Goal: Check status: Check status

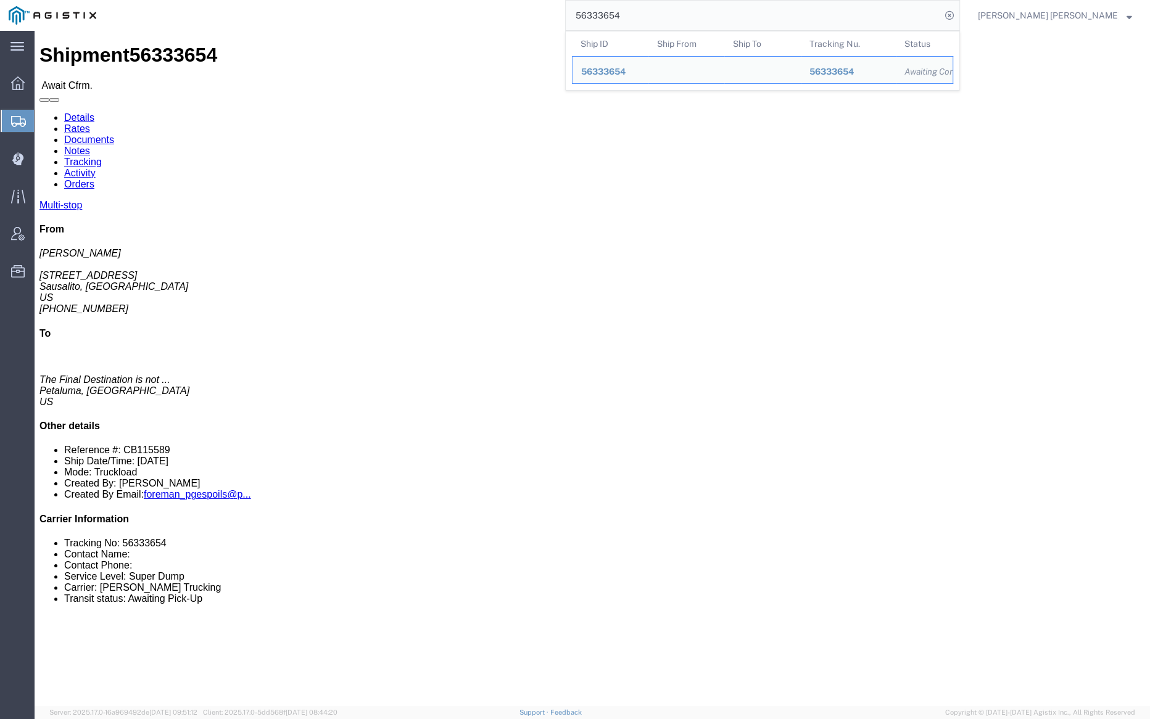
click at [671, 9] on input "56333654" at bounding box center [753, 16] width 375 height 30
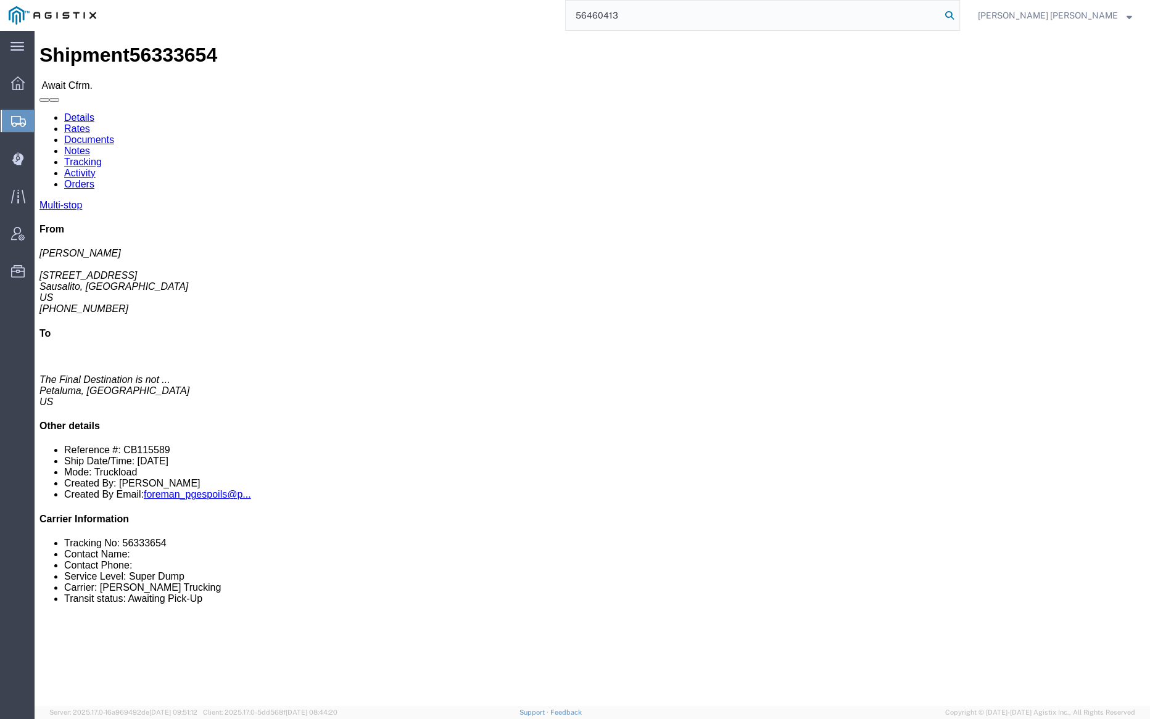
click at [958, 17] on icon at bounding box center [949, 15] width 17 height 17
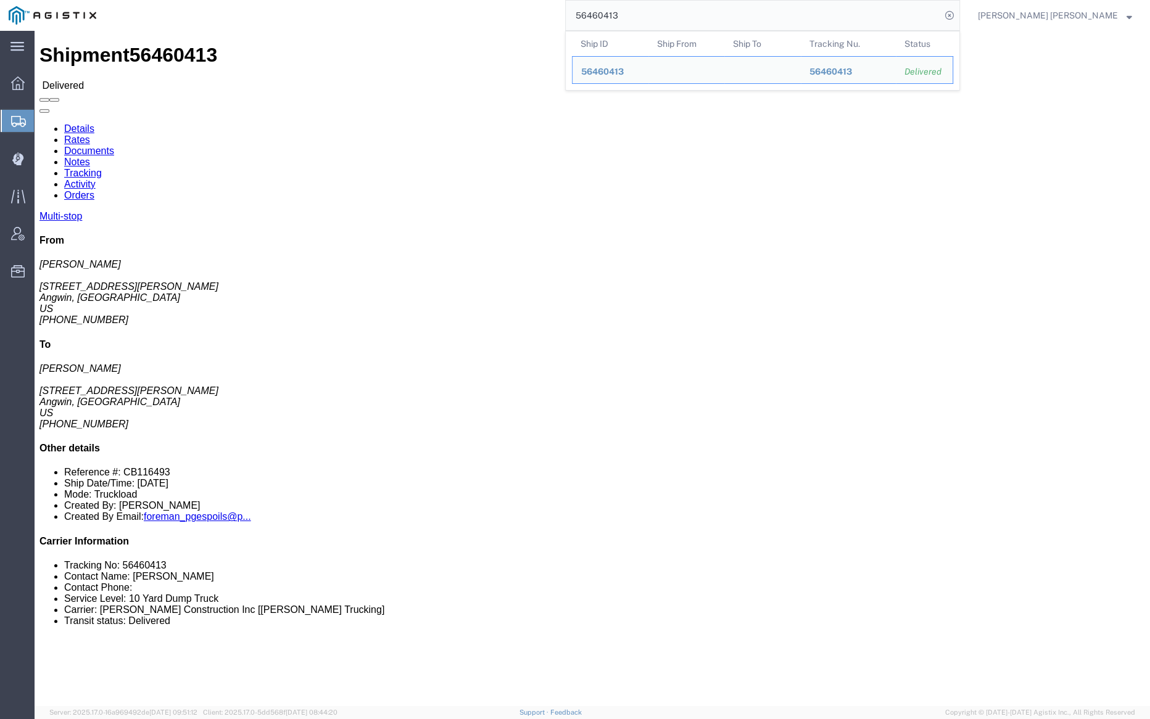
click at [670, 23] on input "56460413" at bounding box center [753, 16] width 375 height 30
paste input "1245"
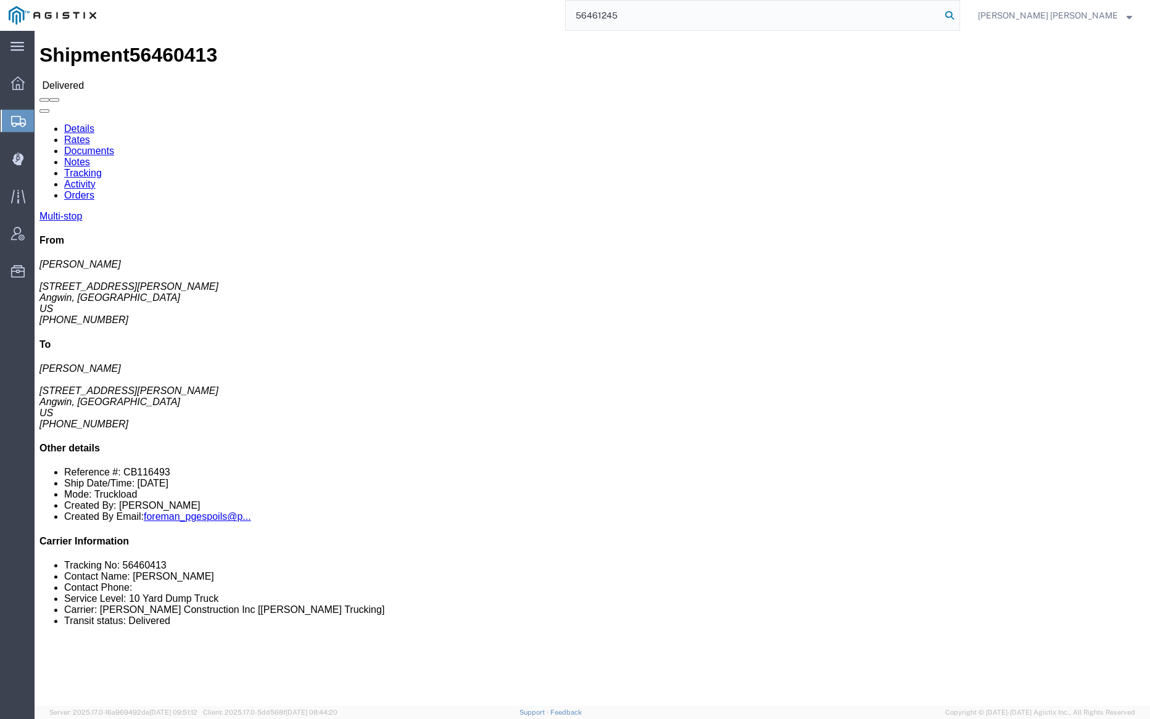
click at [958, 9] on icon at bounding box center [949, 15] width 17 height 17
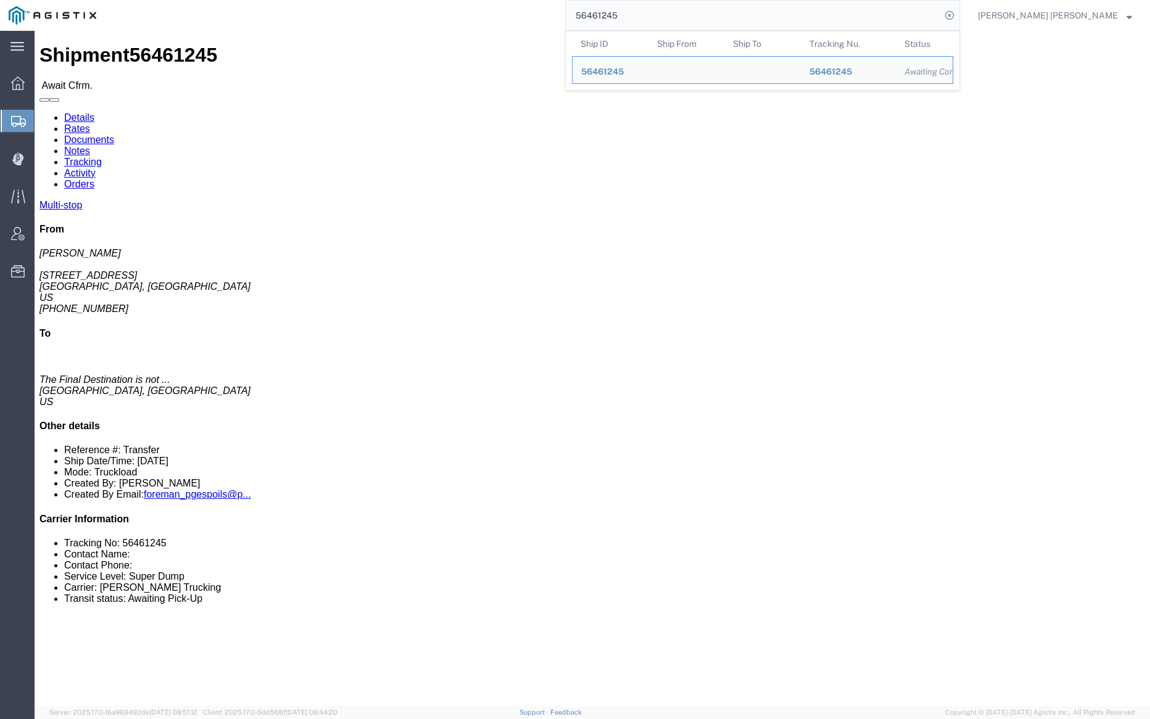
click at [661, 17] on input "56461245" at bounding box center [753, 16] width 375 height 30
paste input "8"
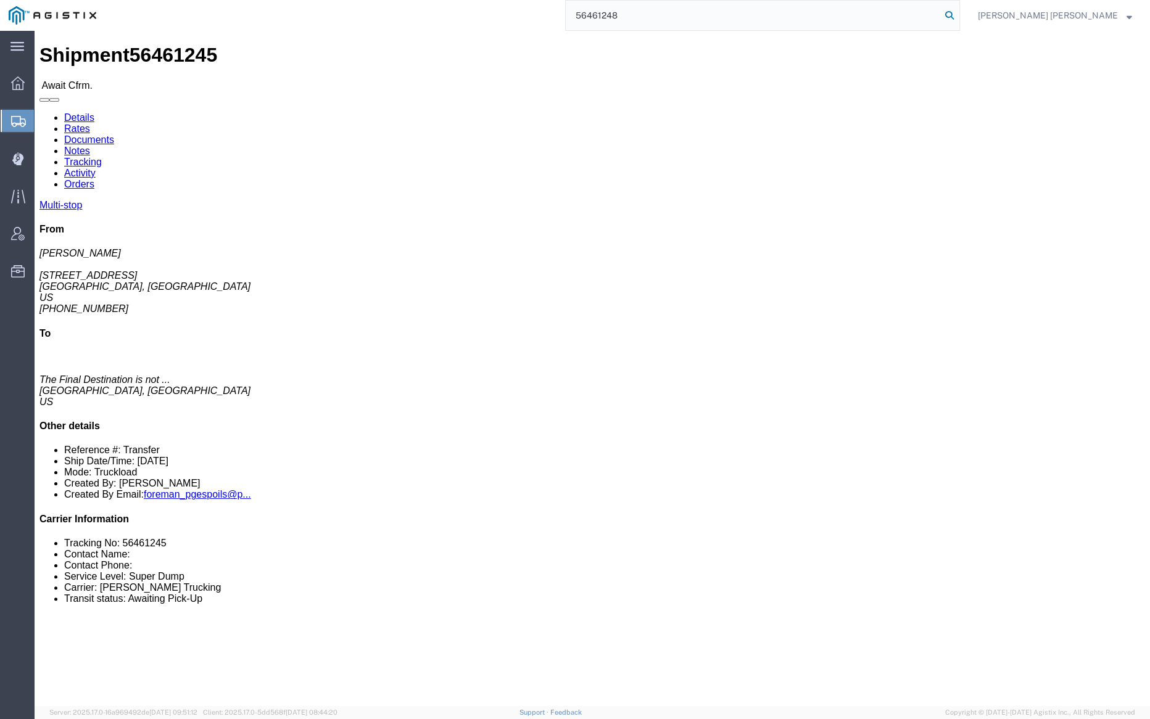
click at [958, 12] on icon at bounding box center [949, 15] width 17 height 17
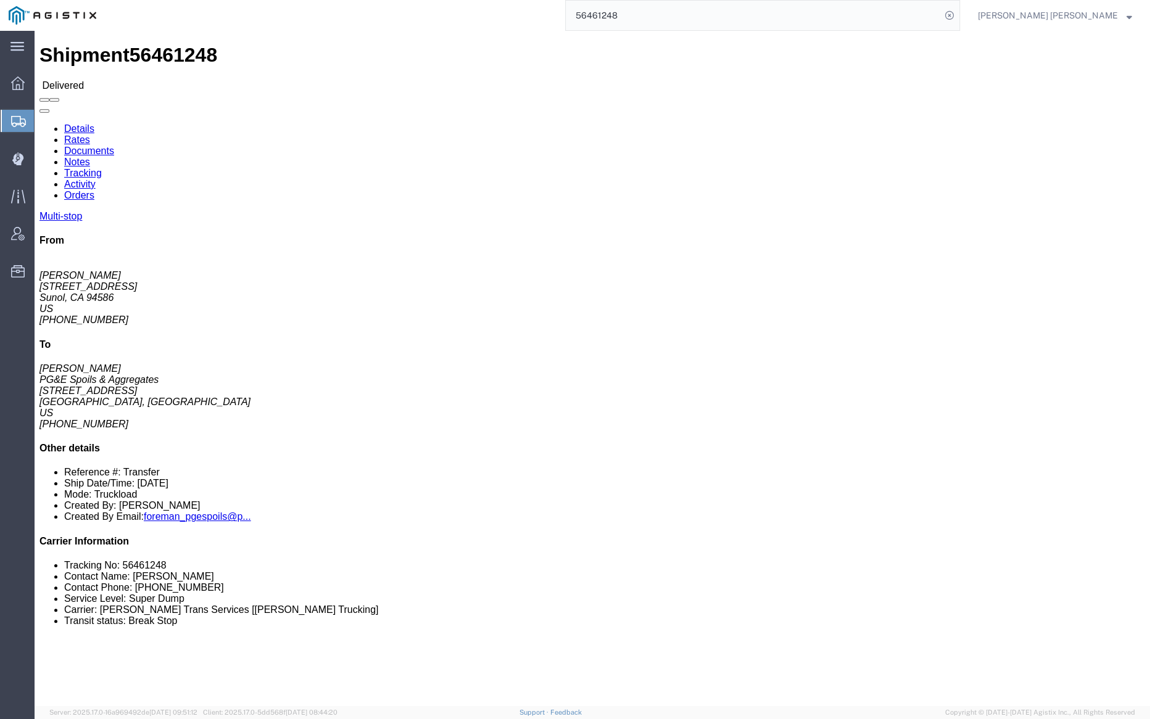
click link "Documents"
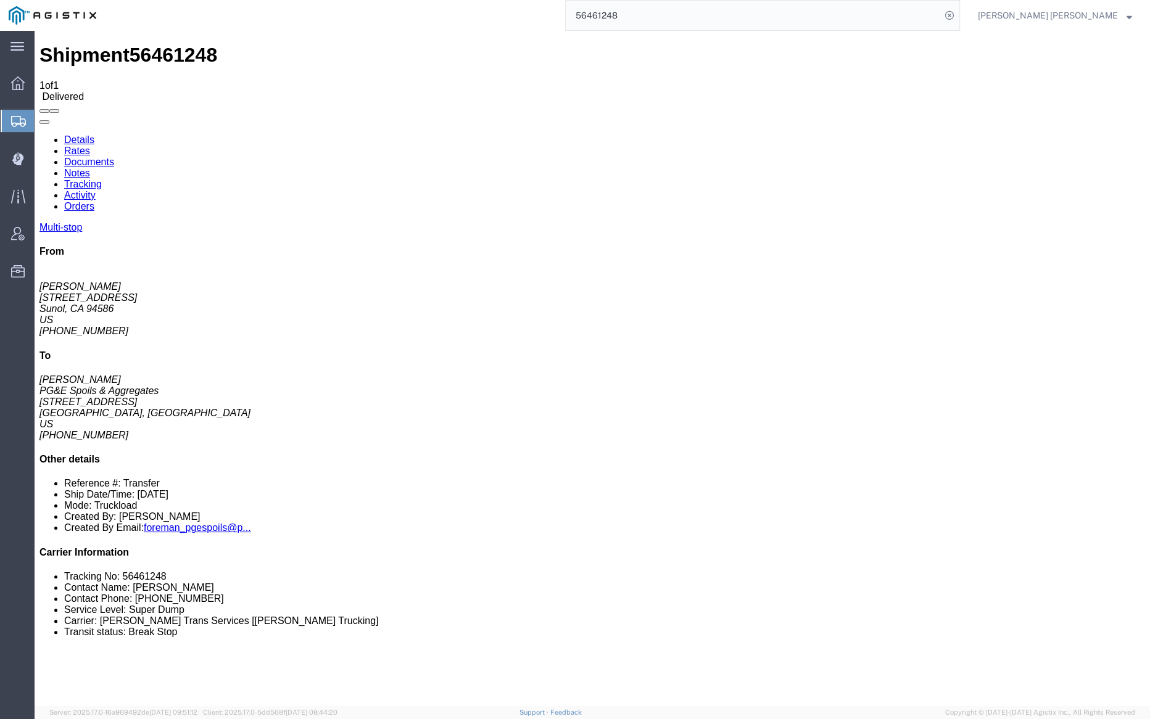
click at [659, 13] on input "56461248" at bounding box center [753, 16] width 375 height 30
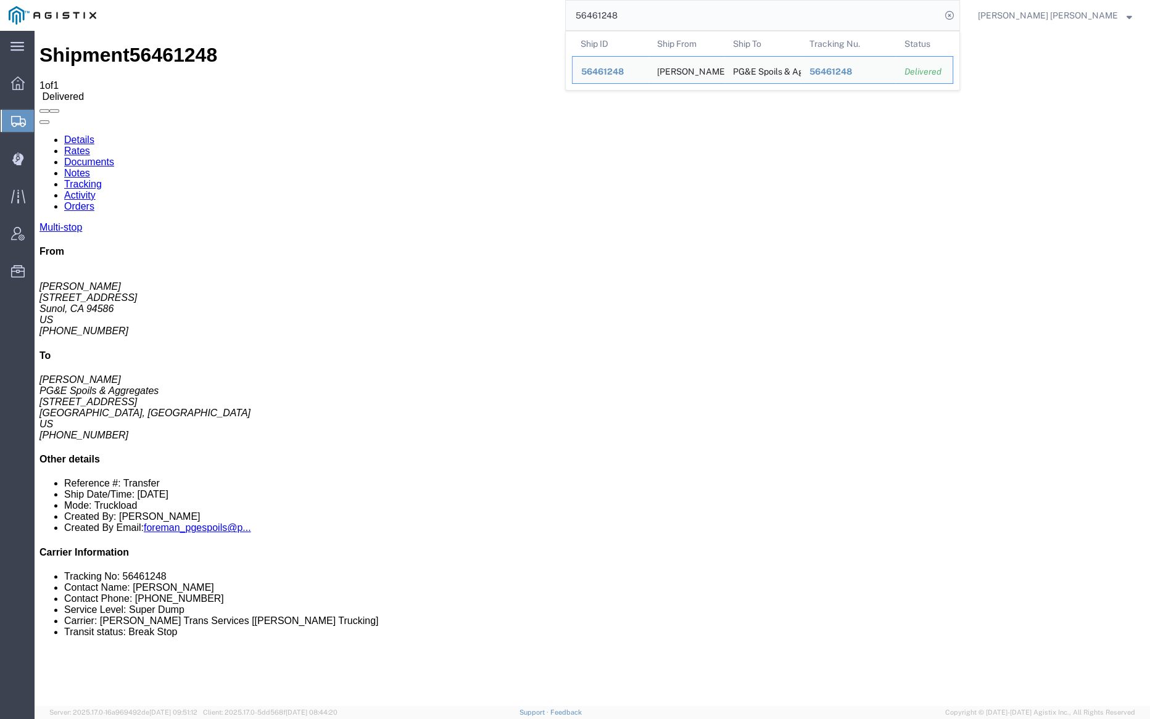
click at [659, 13] on input "56461248" at bounding box center [753, 16] width 375 height 30
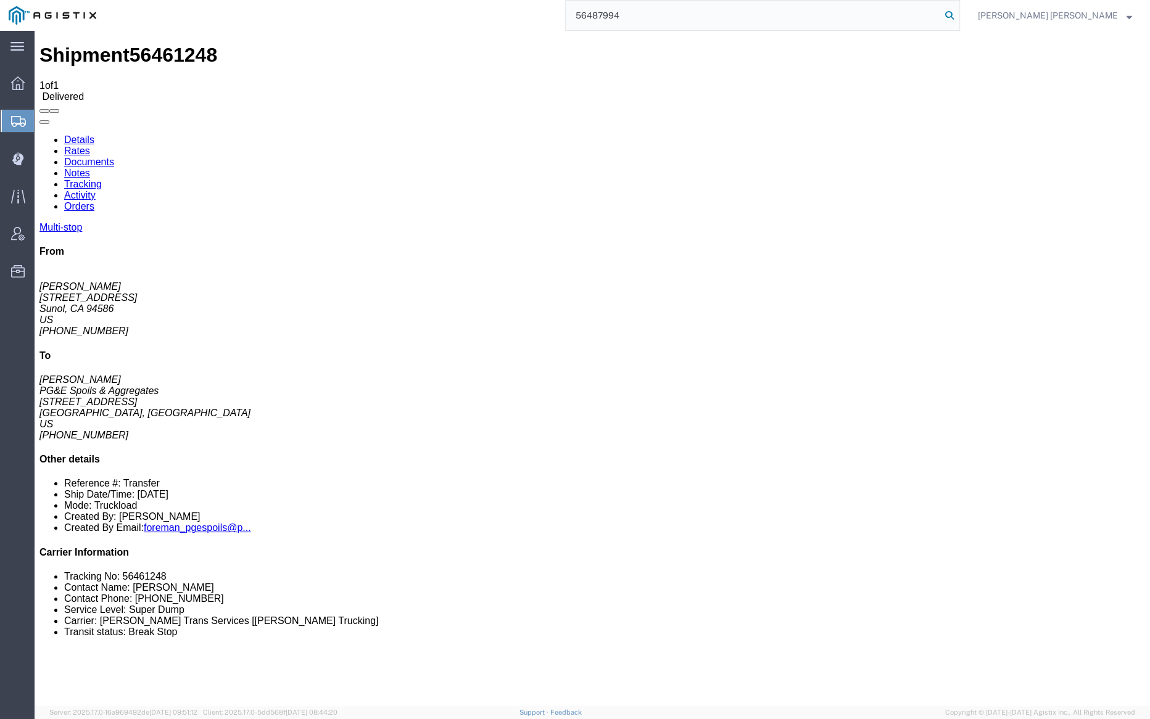
click at [958, 18] on icon at bounding box center [949, 15] width 17 height 17
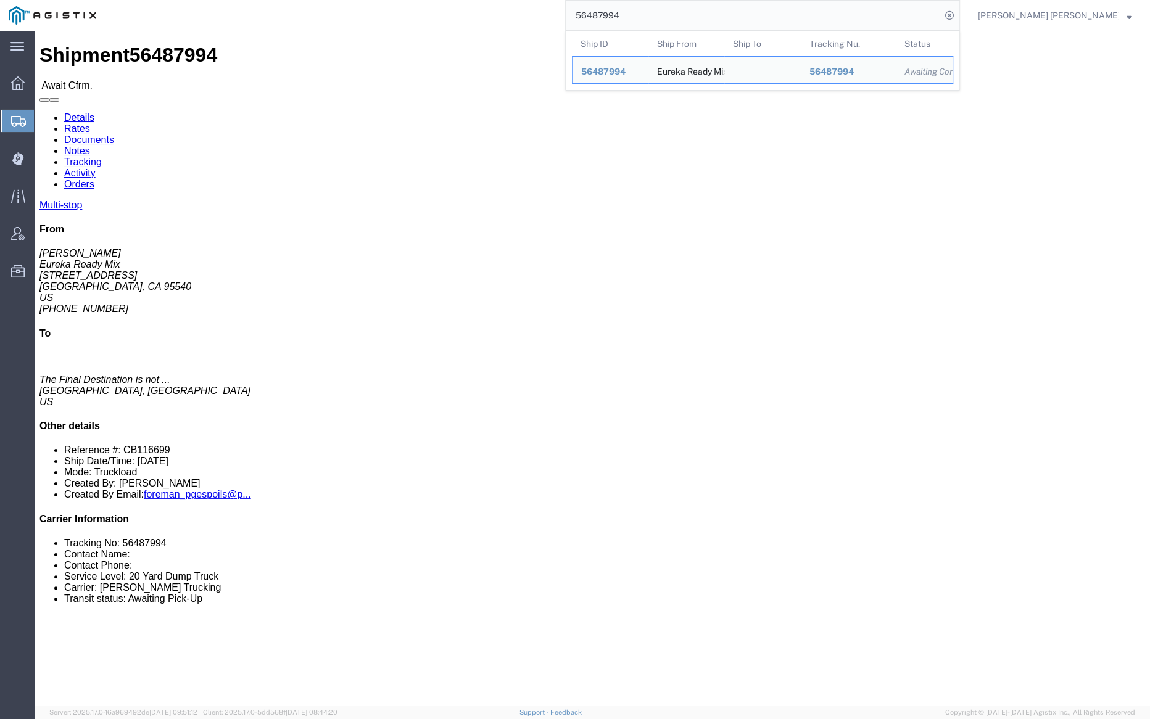
click at [665, 17] on input "56487994" at bounding box center [753, 16] width 375 height 30
paste input "8035"
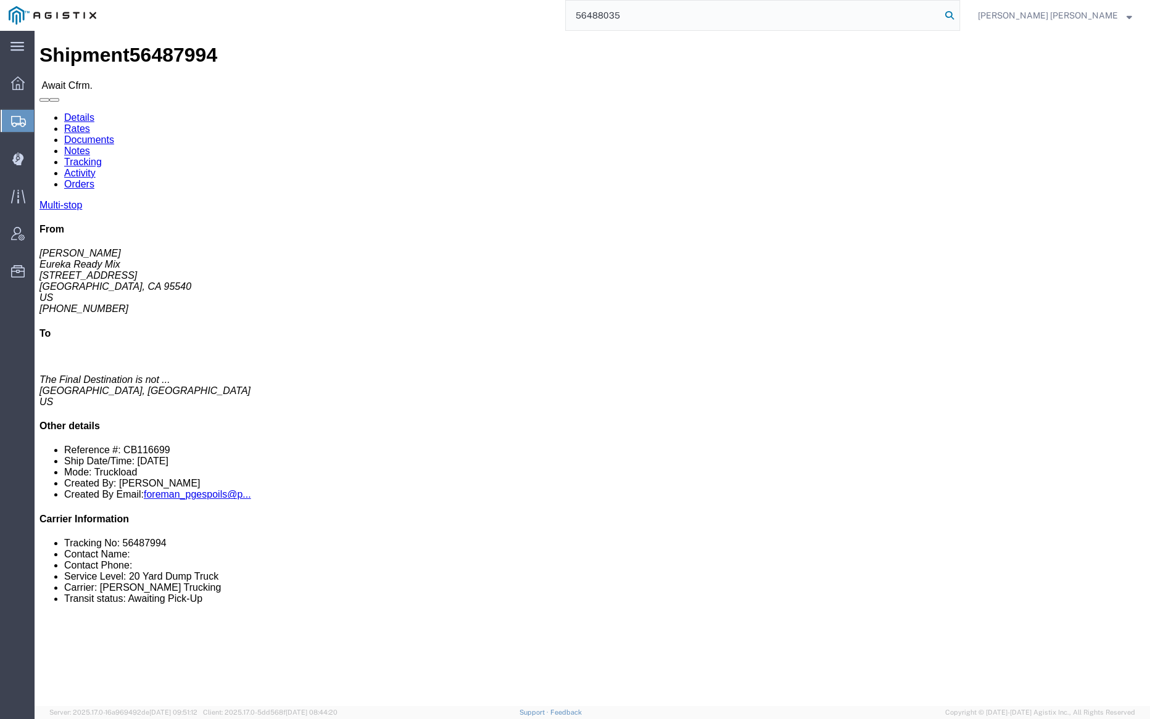
click at [958, 16] on icon at bounding box center [949, 15] width 17 height 17
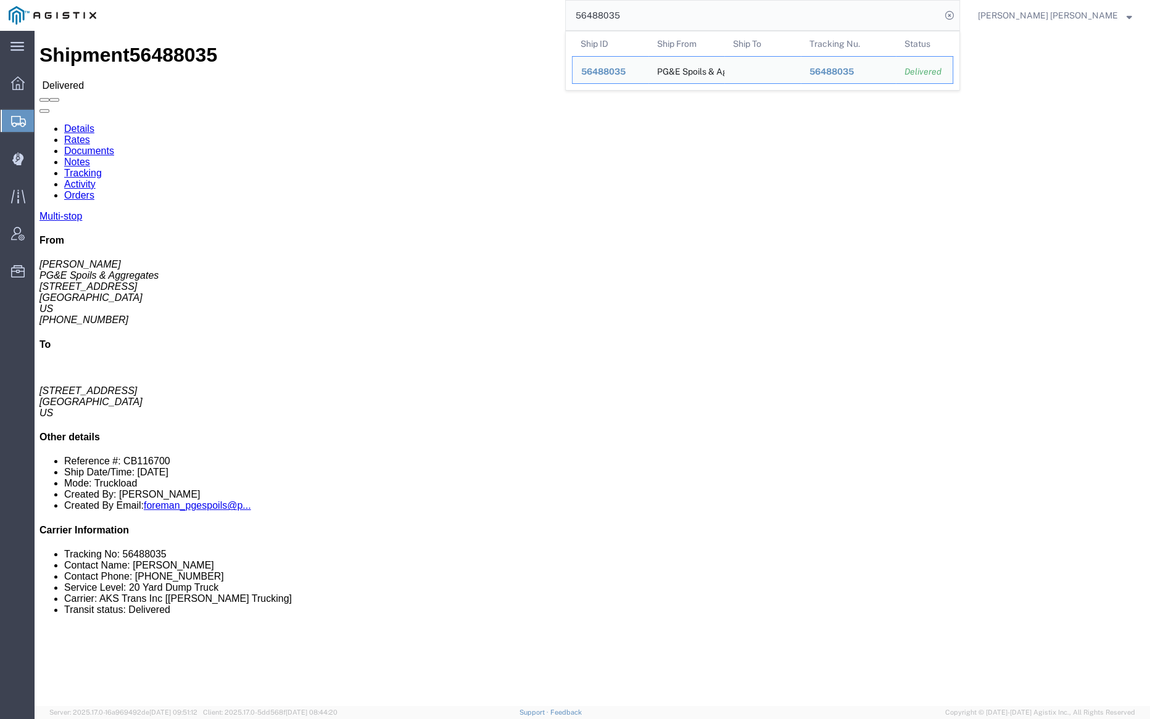
click at [665, 17] on input "56488035" at bounding box center [753, 16] width 375 height 30
paste input "51"
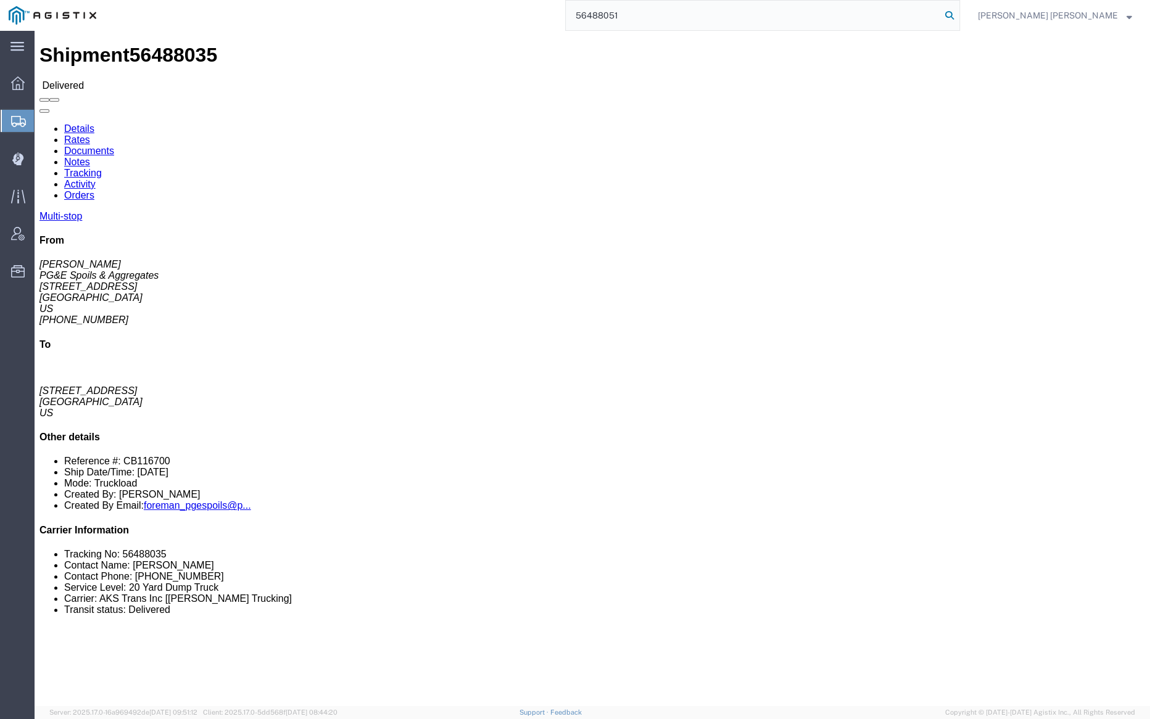
click at [958, 13] on icon at bounding box center [949, 15] width 17 height 17
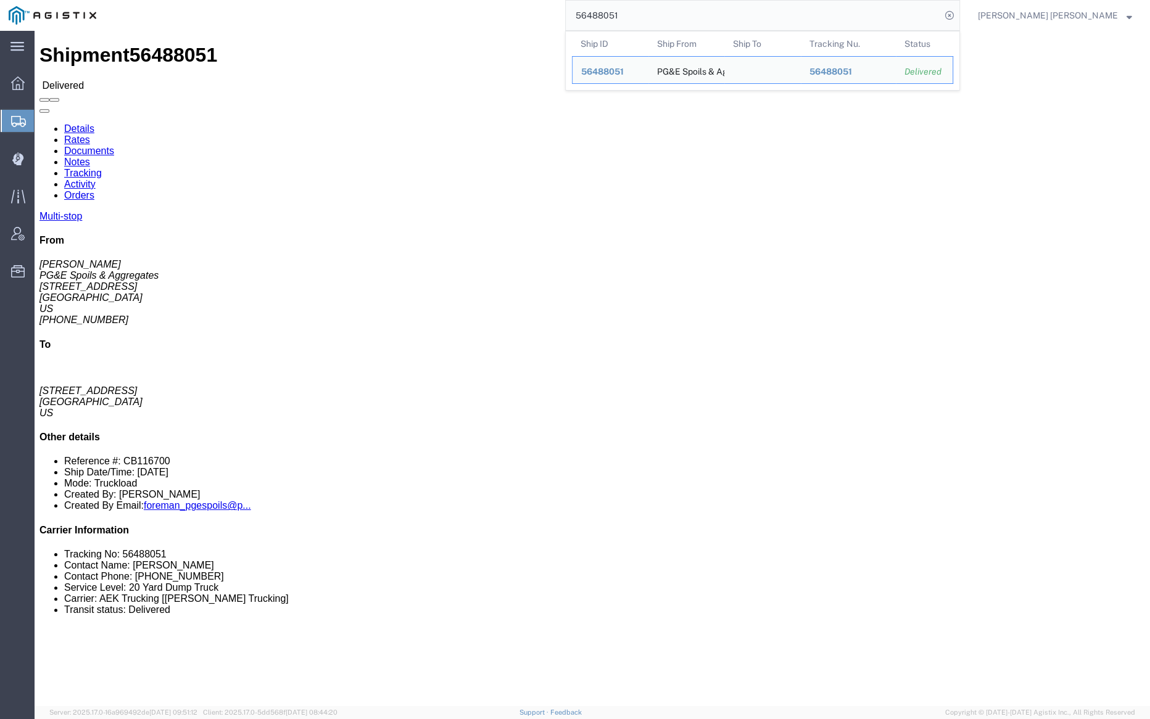
click at [660, 15] on input "56488051" at bounding box center [753, 16] width 375 height 30
paste input "66"
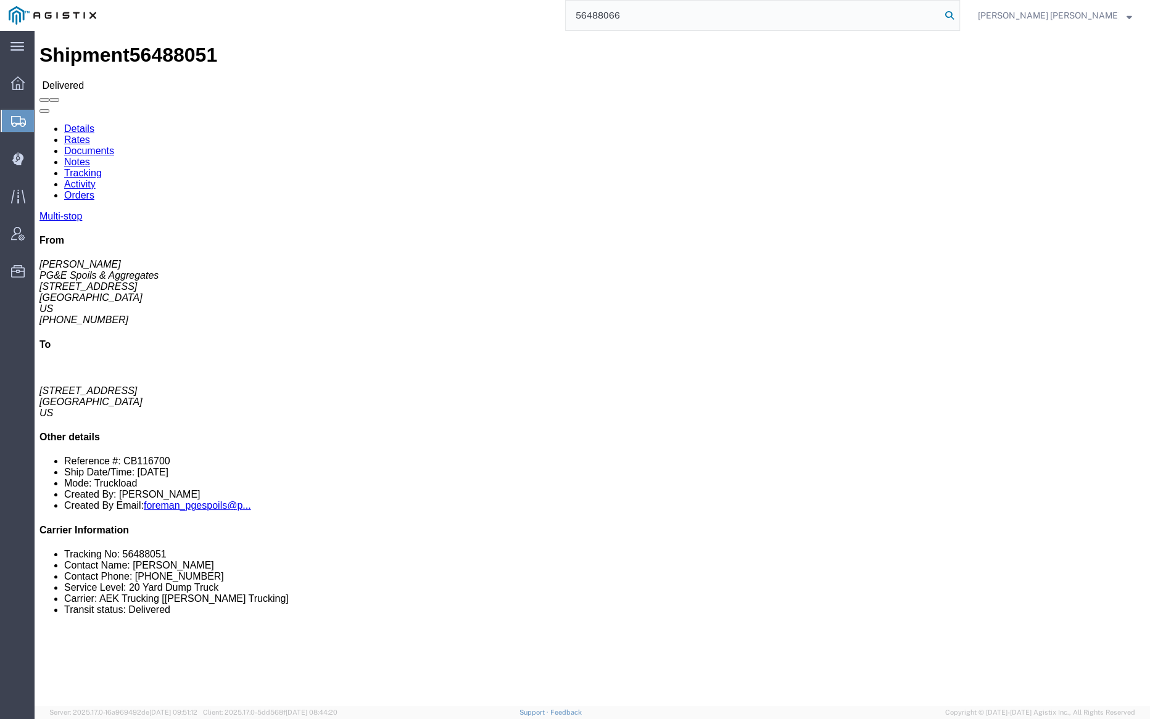
click at [958, 14] on icon at bounding box center [949, 15] width 17 height 17
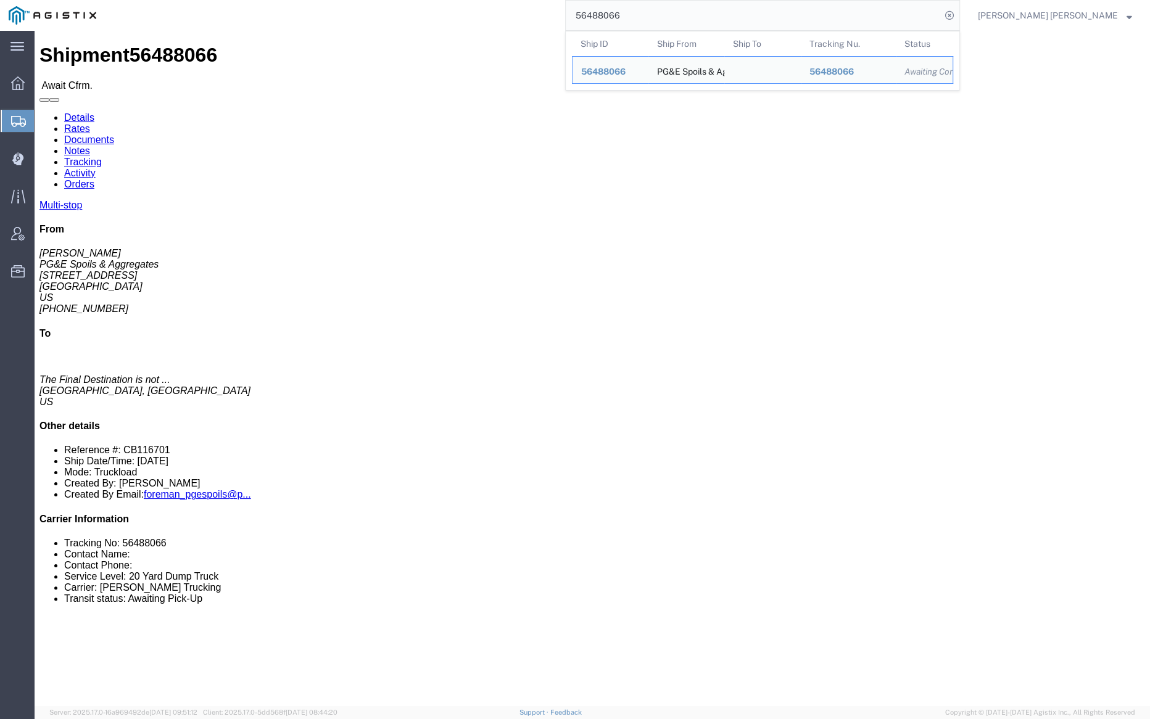
click at [663, 13] on input "56488066" at bounding box center [753, 16] width 375 height 30
paste input "70"
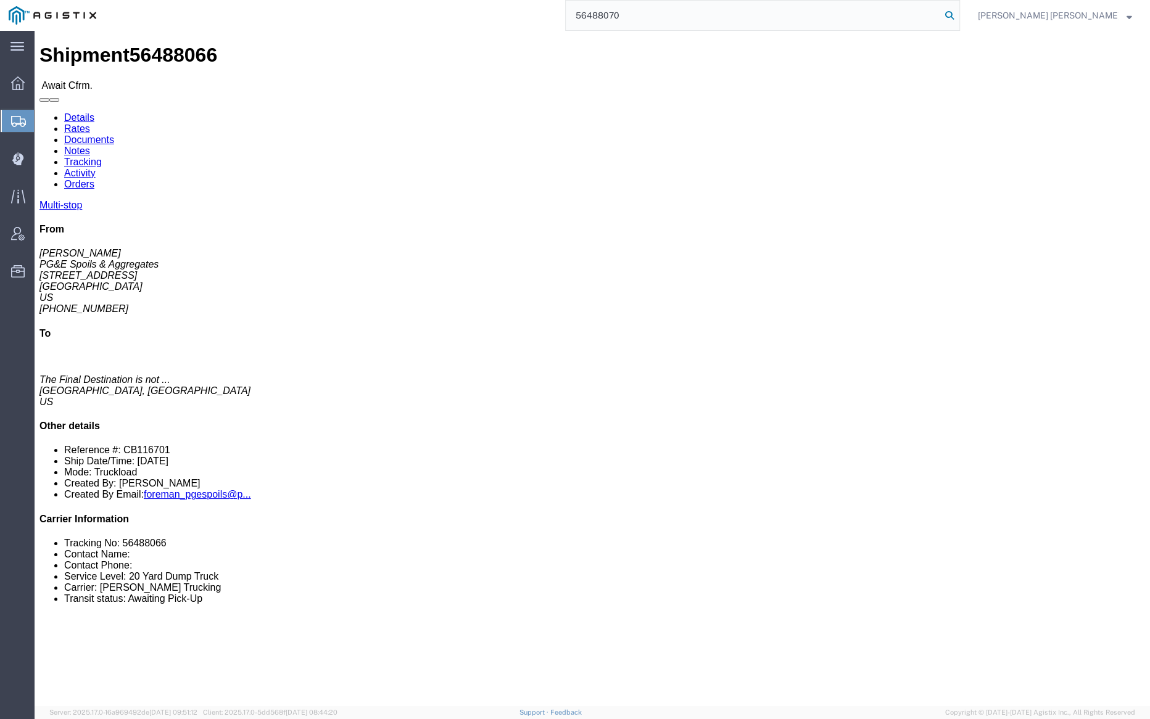
click at [958, 17] on icon at bounding box center [949, 15] width 17 height 17
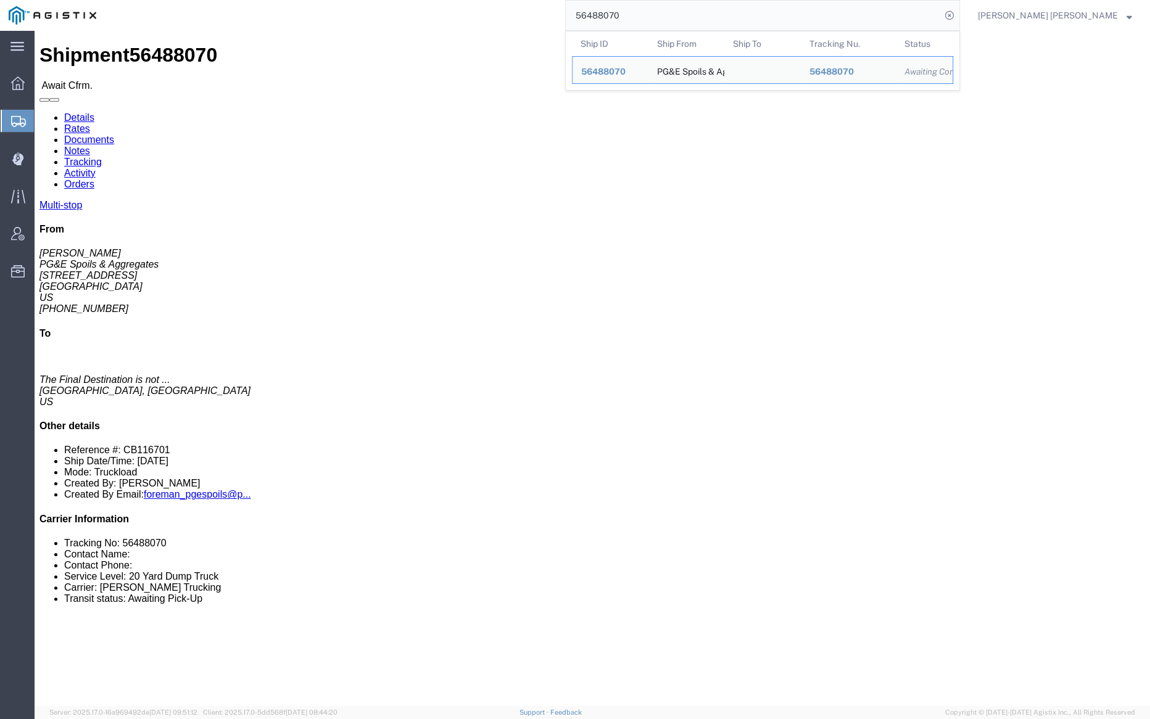
click at [682, 12] on input "56488070" at bounding box center [753, 16] width 375 height 30
paste input "842"
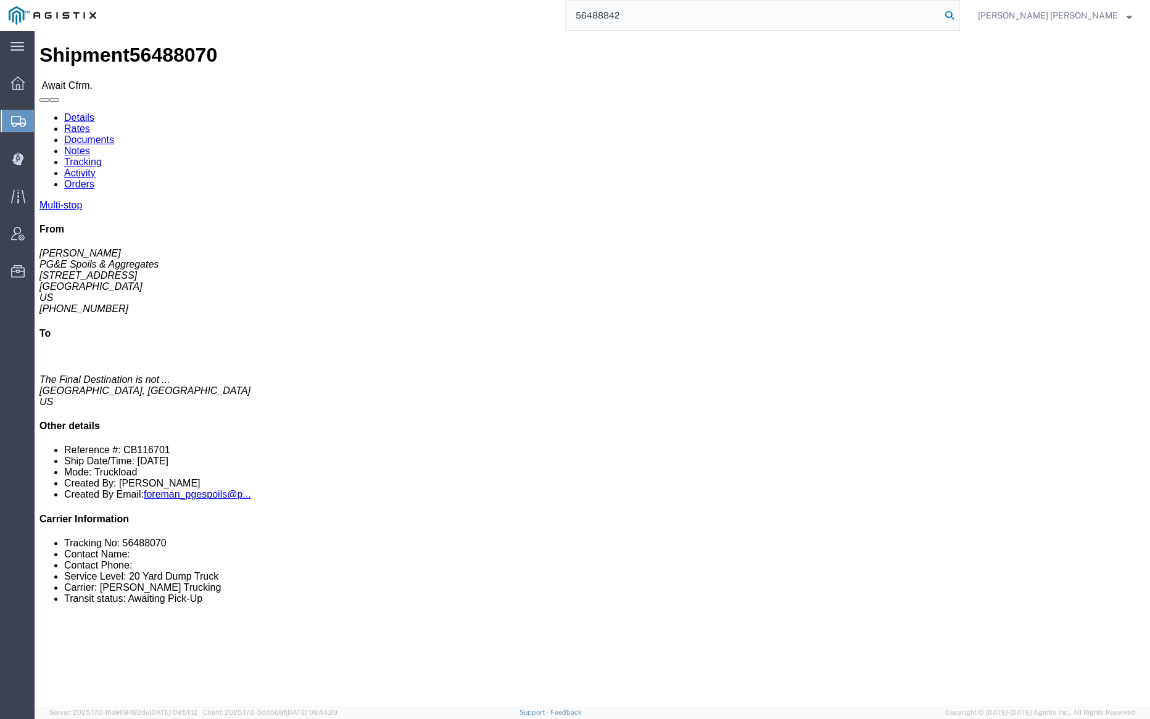
click at [958, 12] on icon at bounding box center [949, 15] width 17 height 17
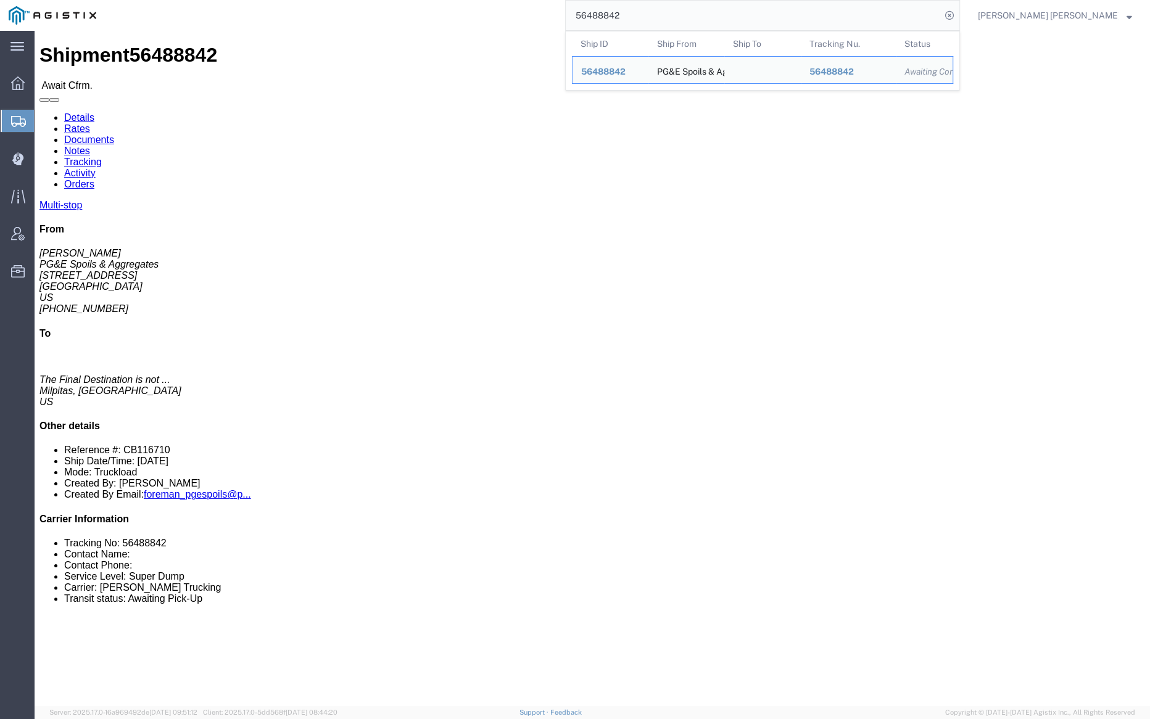
click at [663, 14] on input "56488842" at bounding box center [753, 16] width 375 height 30
paste input "5"
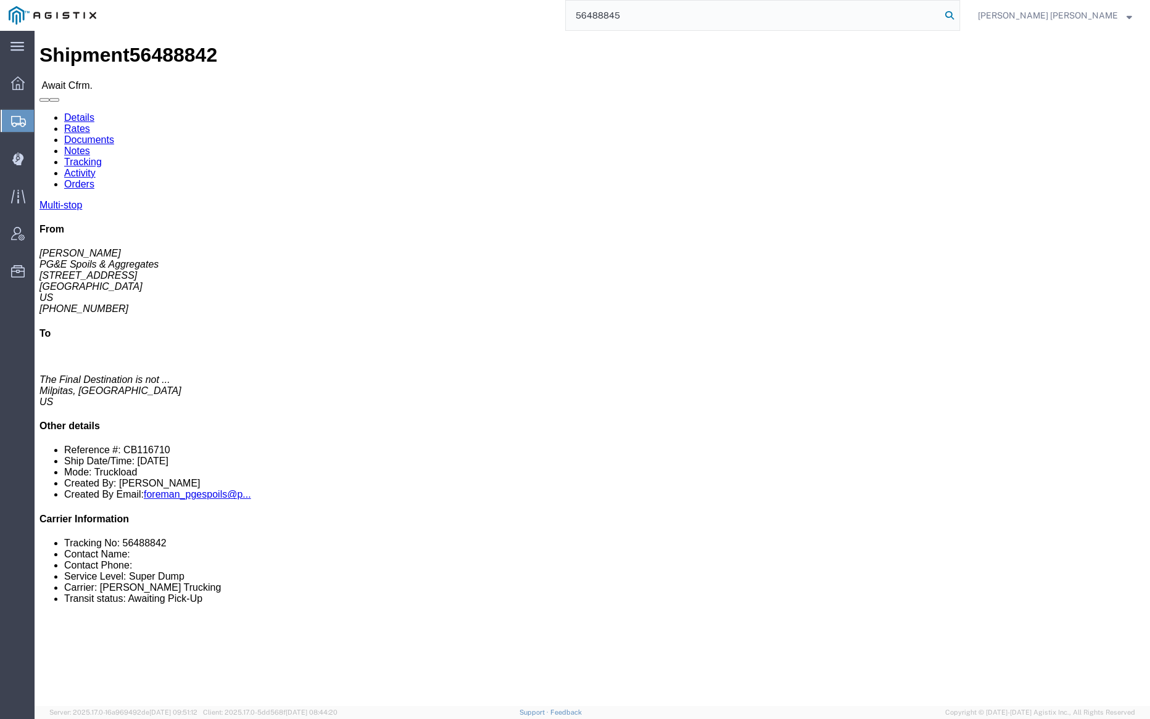
click at [958, 15] on icon at bounding box center [949, 15] width 17 height 17
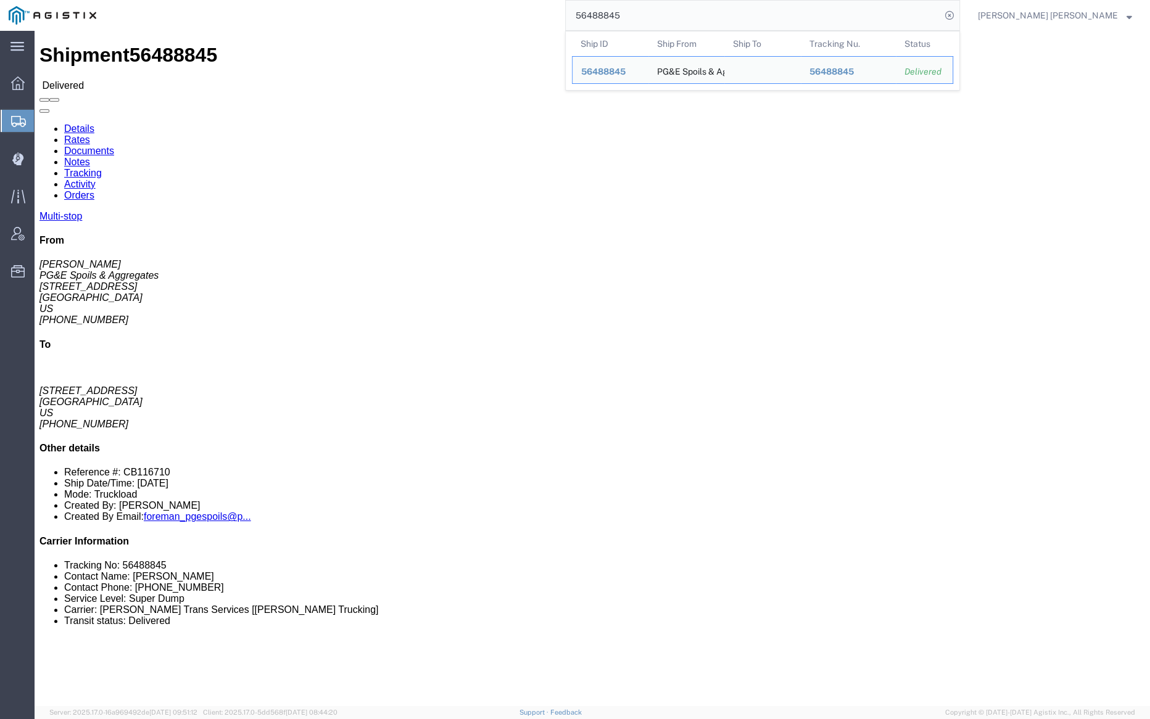
click at [659, 17] on input "56488845" at bounding box center [753, 16] width 375 height 30
paste input "994"
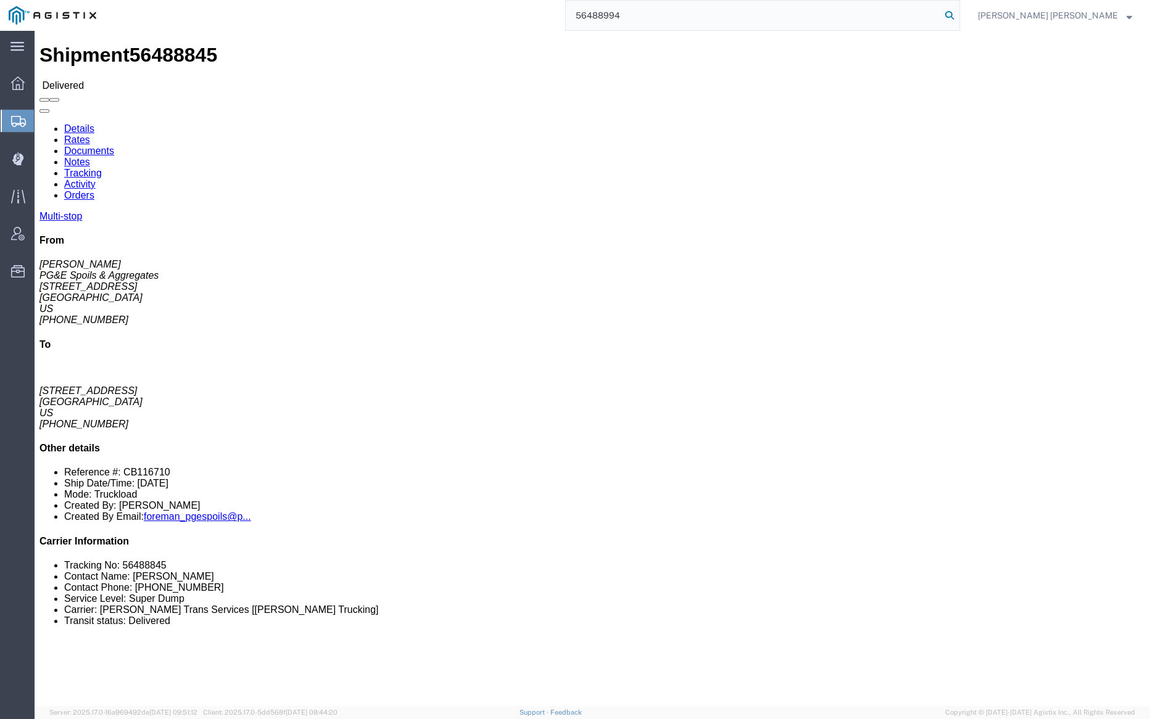
click at [958, 12] on icon at bounding box center [949, 15] width 17 height 17
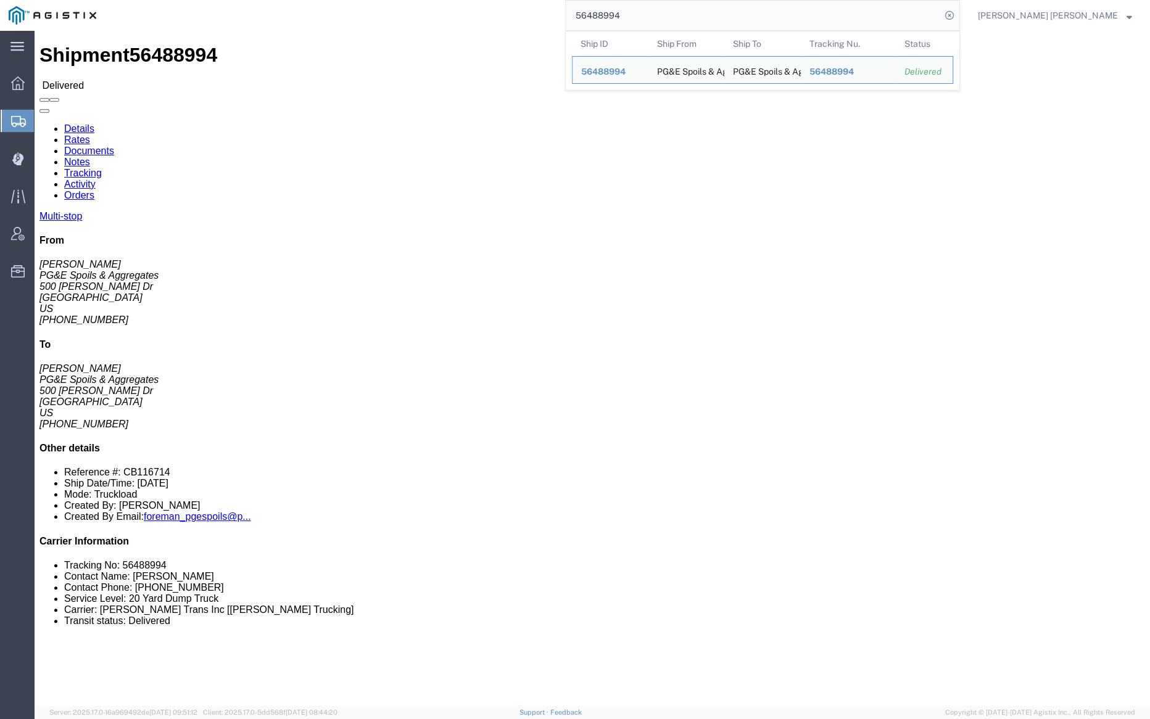
click div "Shipment 56488994 Delivered"
click at [653, 19] on input "56488994" at bounding box center [753, 16] width 375 height 30
paste input "141"
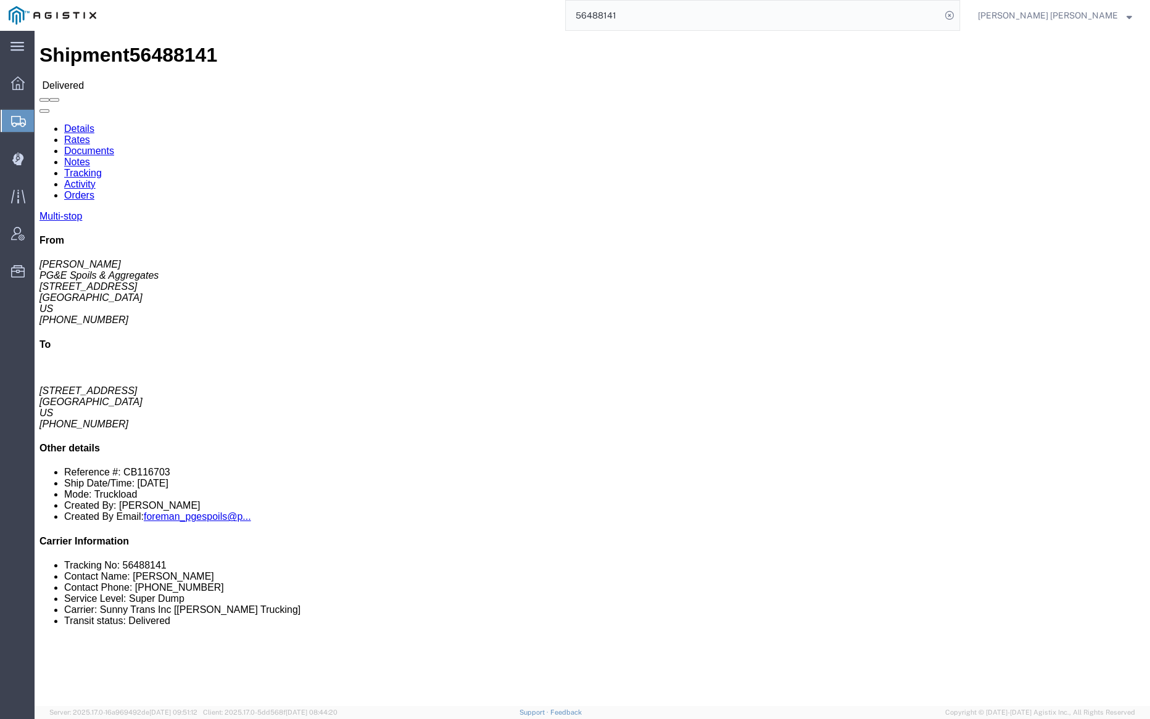
click link "Documents"
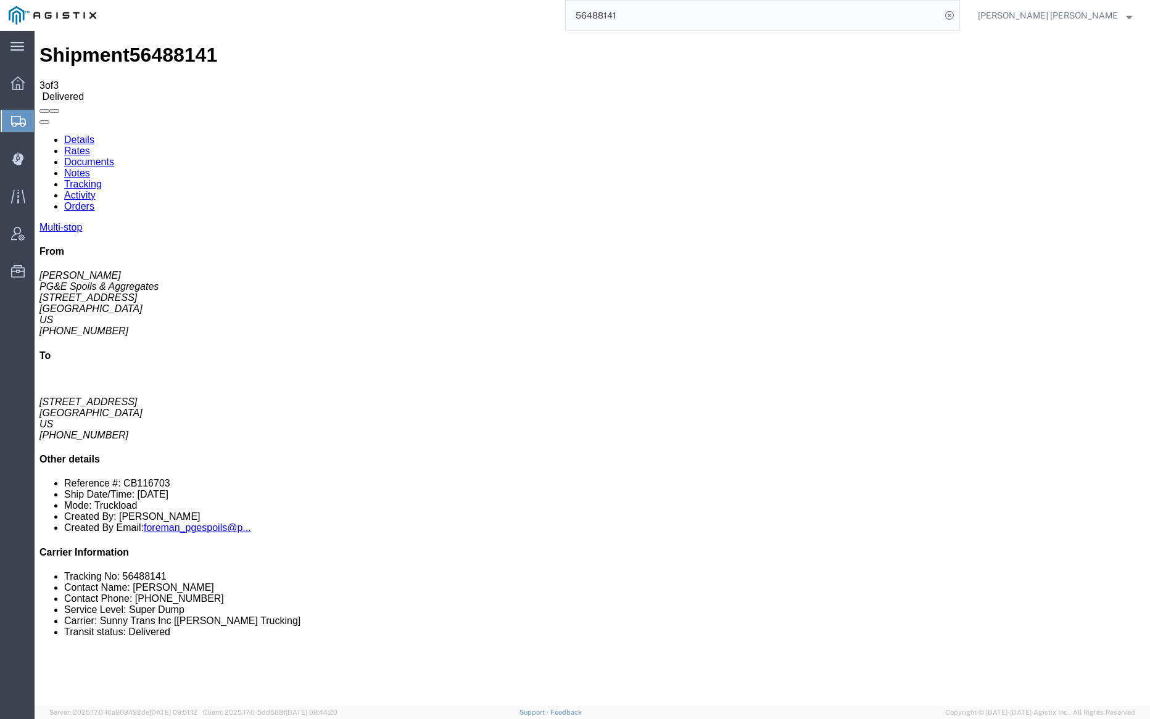
drag, startPoint x: 109, startPoint y: 139, endPoint x: 186, endPoint y: 1, distance: 158.2
click at [90, 168] on link "Notes" at bounding box center [77, 173] width 26 height 10
click at [102, 179] on link "Tracking" at bounding box center [83, 184] width 38 height 10
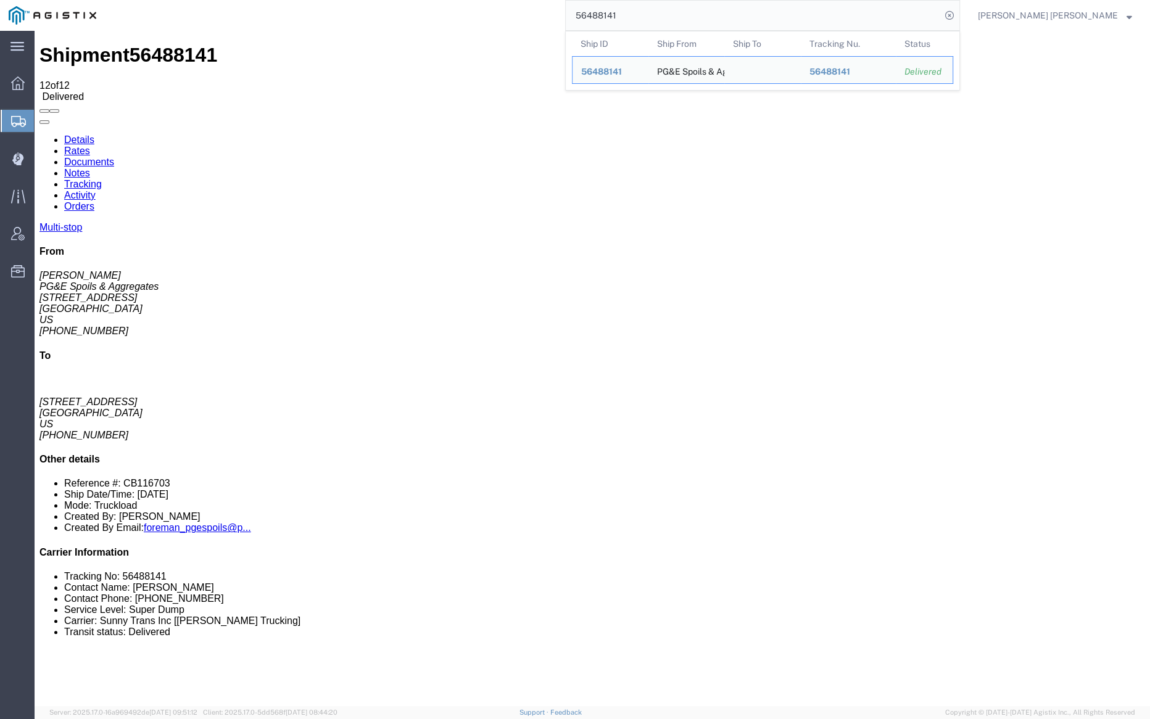
click at [664, 15] on input "56488141" at bounding box center [753, 16] width 375 height 30
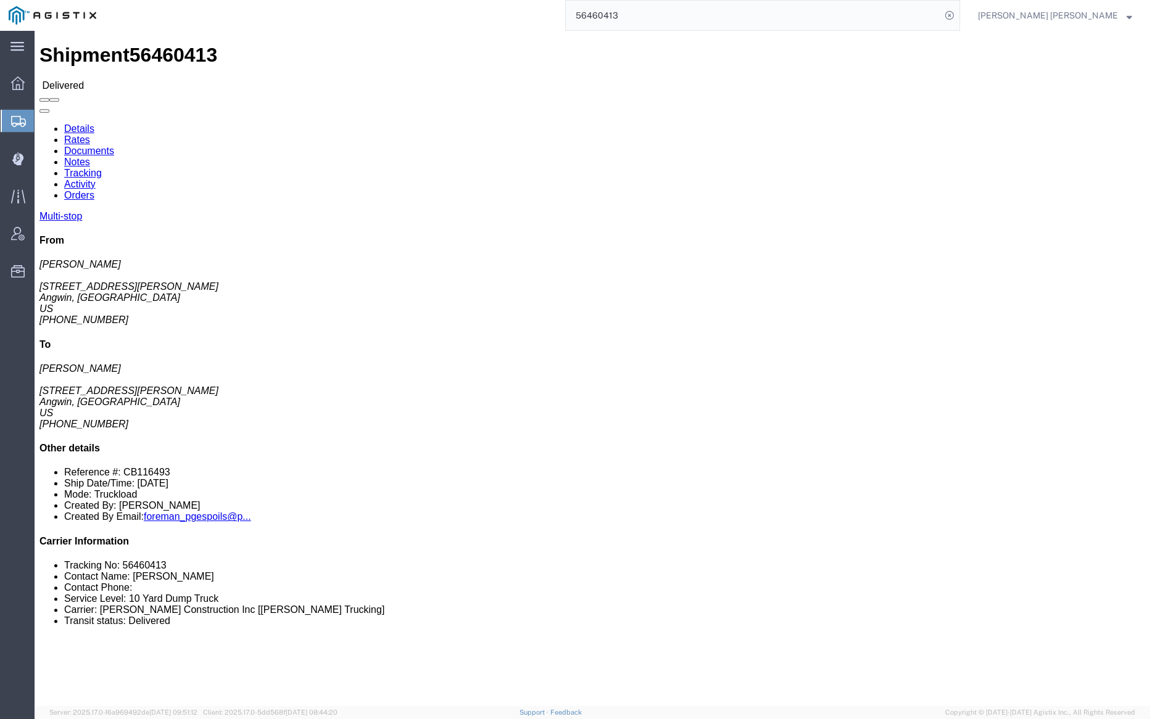
click link "Notes"
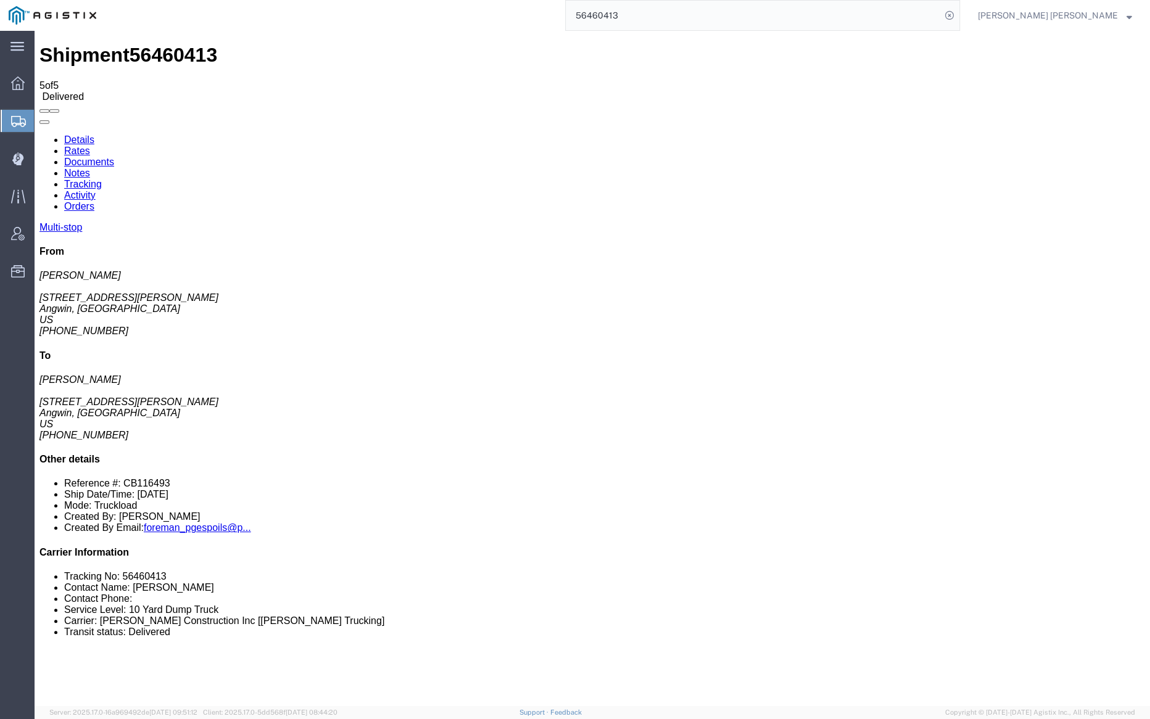
click at [102, 179] on link "Tracking" at bounding box center [83, 184] width 38 height 10
click at [114, 157] on link "Documents" at bounding box center [89, 162] width 50 height 10
drag, startPoint x: 95, startPoint y: 133, endPoint x: 148, endPoint y: 23, distance: 122.5
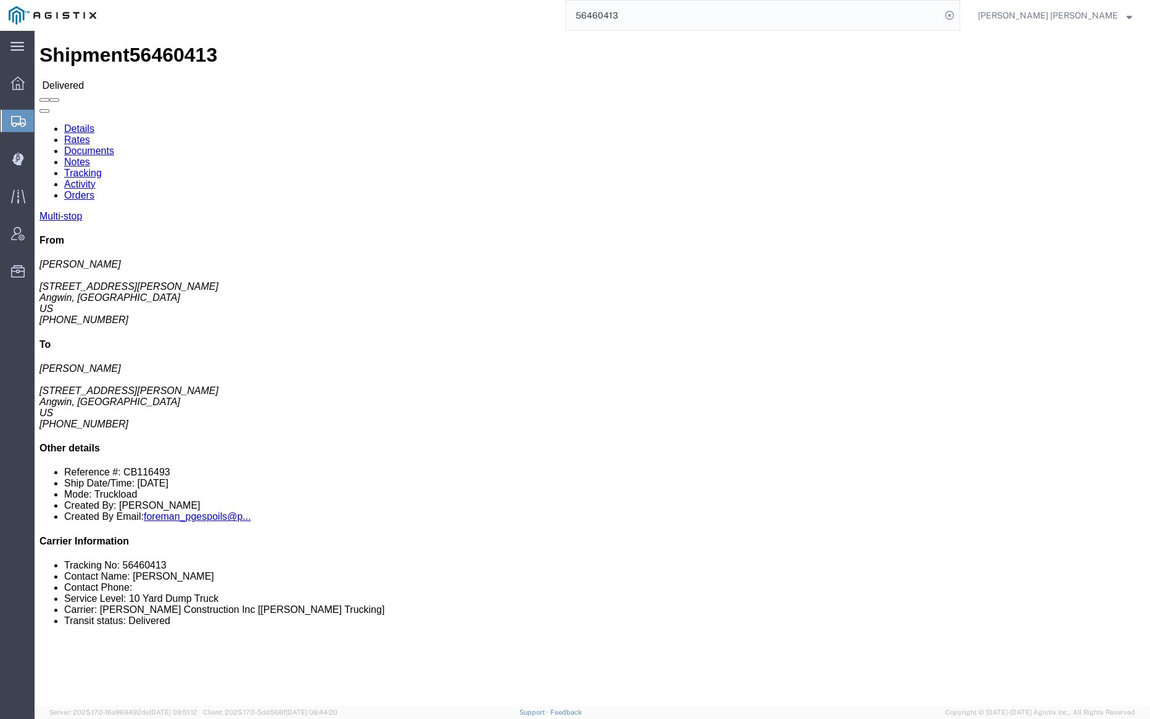
click at [656, 13] on input "56460413" at bounding box center [753, 16] width 375 height 30
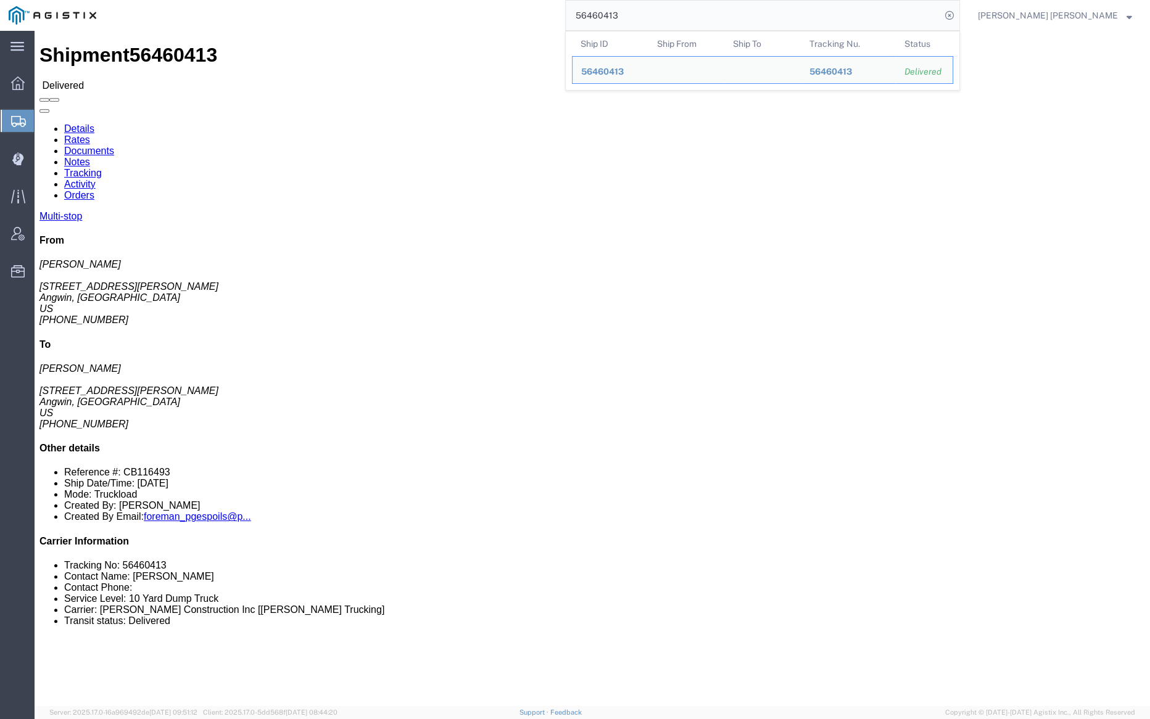
click at [656, 13] on input "56460413" at bounding box center [753, 16] width 375 height 30
paste input "1248"
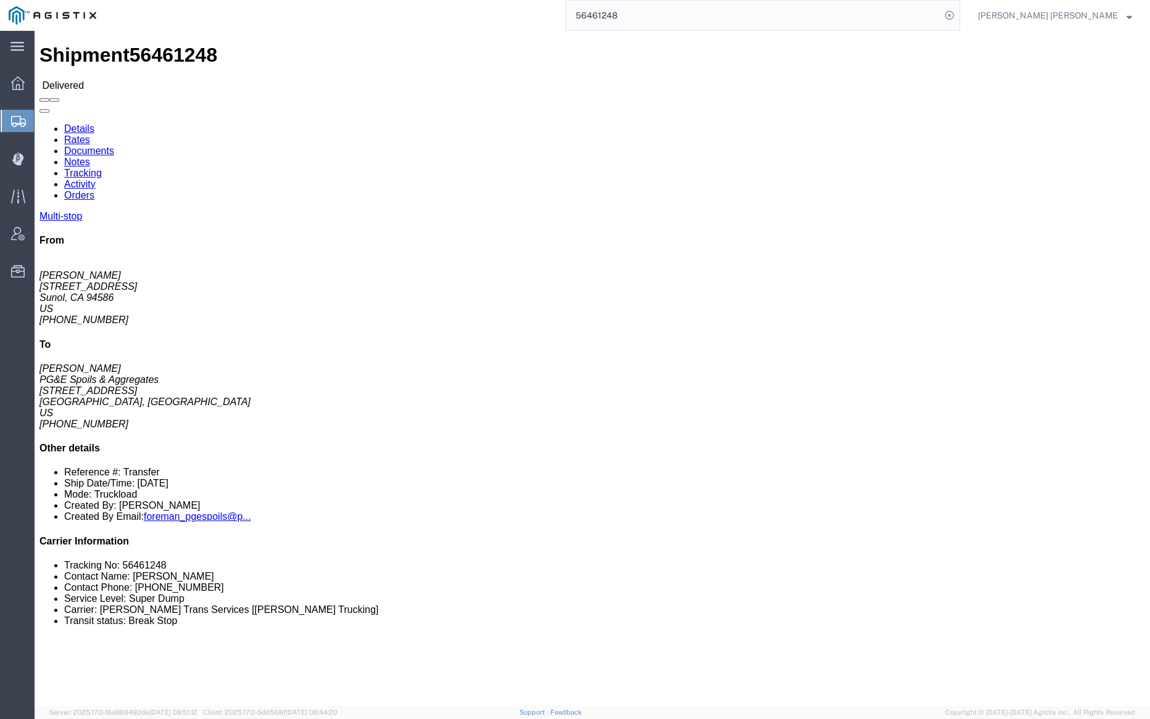
click link "Documents"
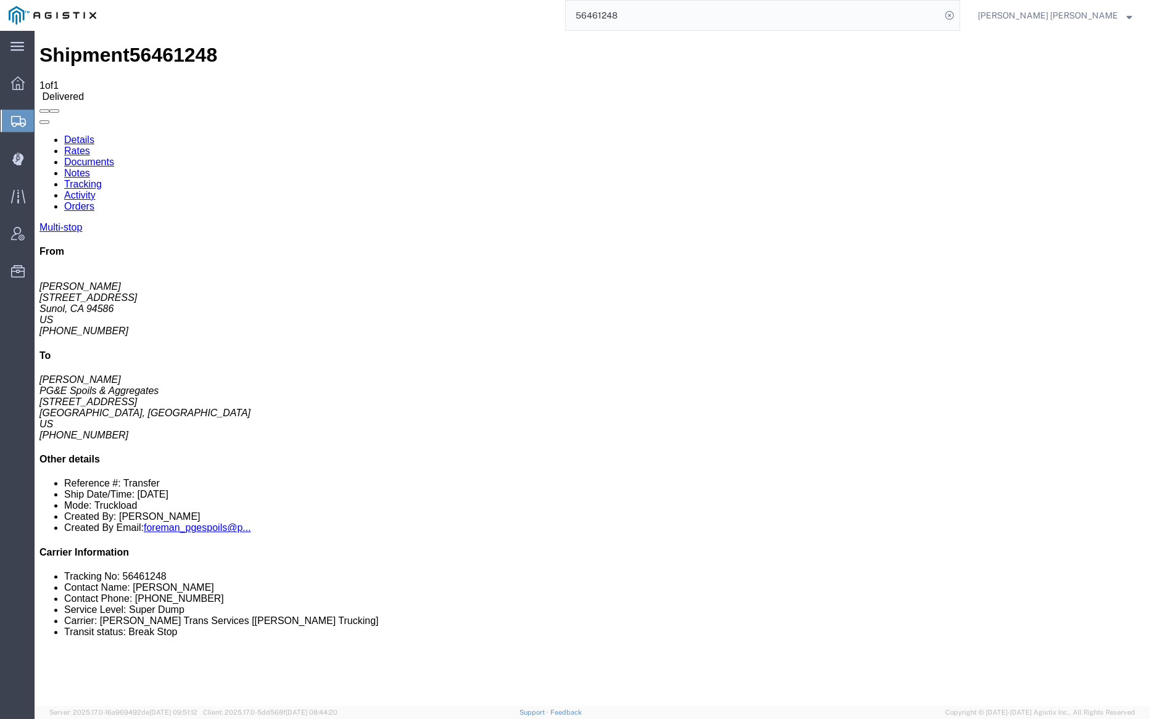
drag, startPoint x: 109, startPoint y: 136, endPoint x: 223, endPoint y: 17, distance: 164.0
click at [653, 17] on input "56461248" at bounding box center [753, 16] width 375 height 30
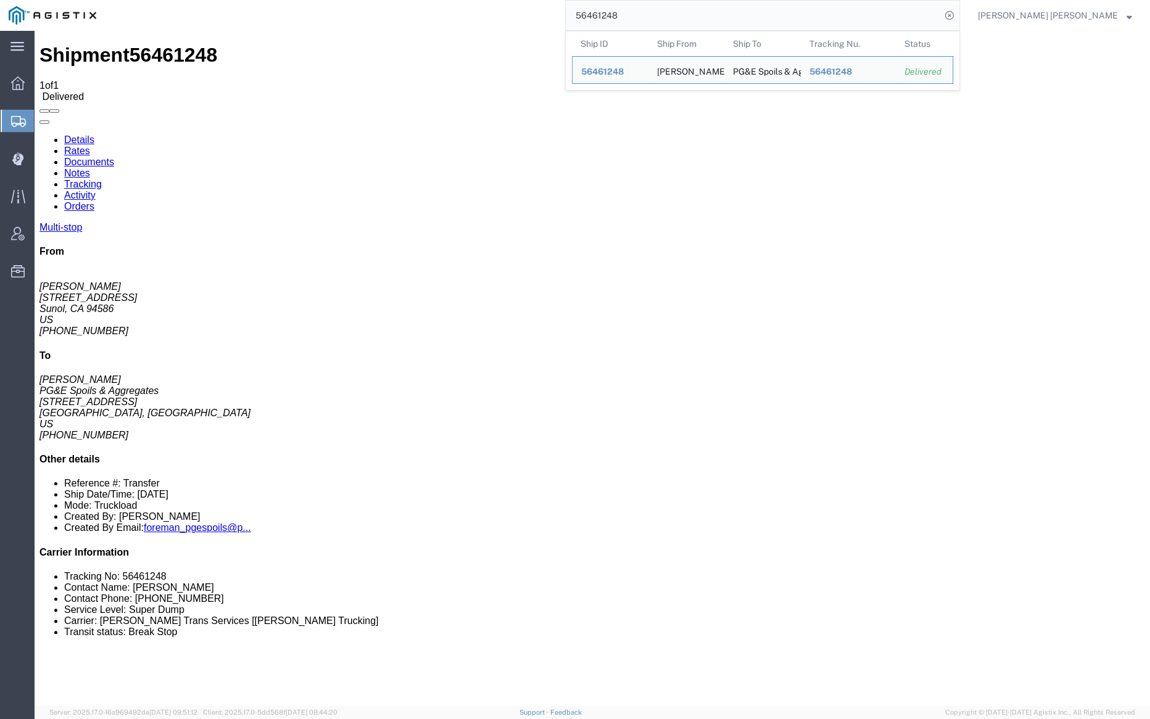
paste input "88997"
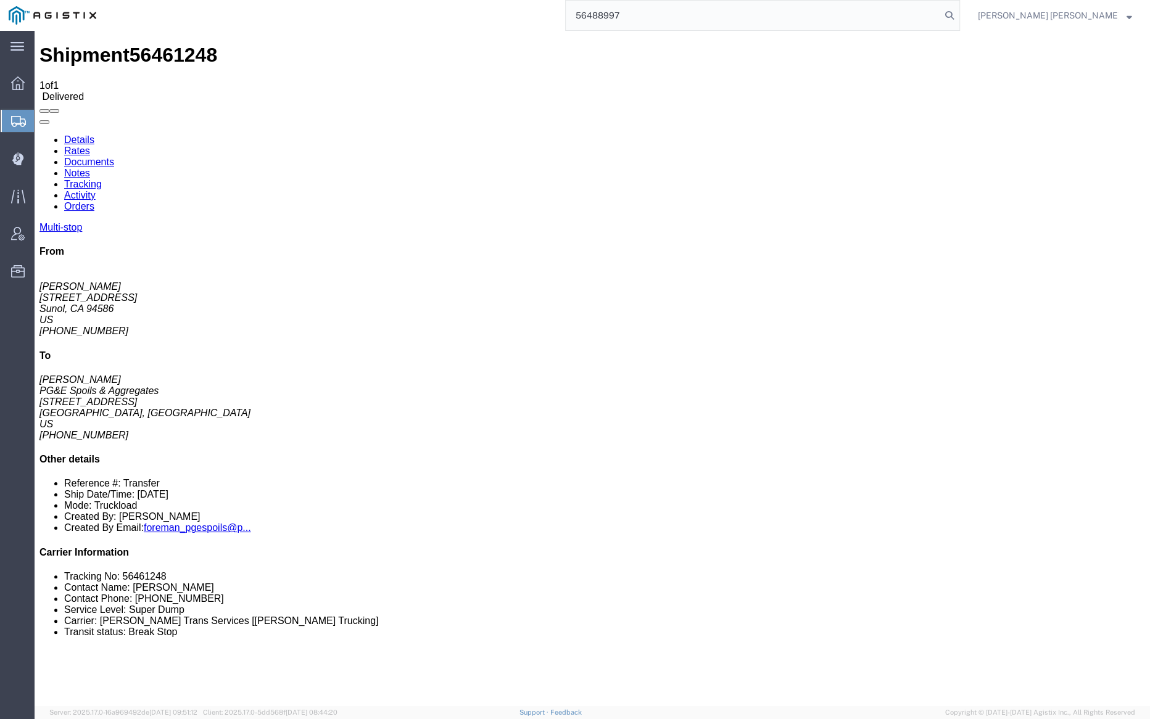
type input "56488997"
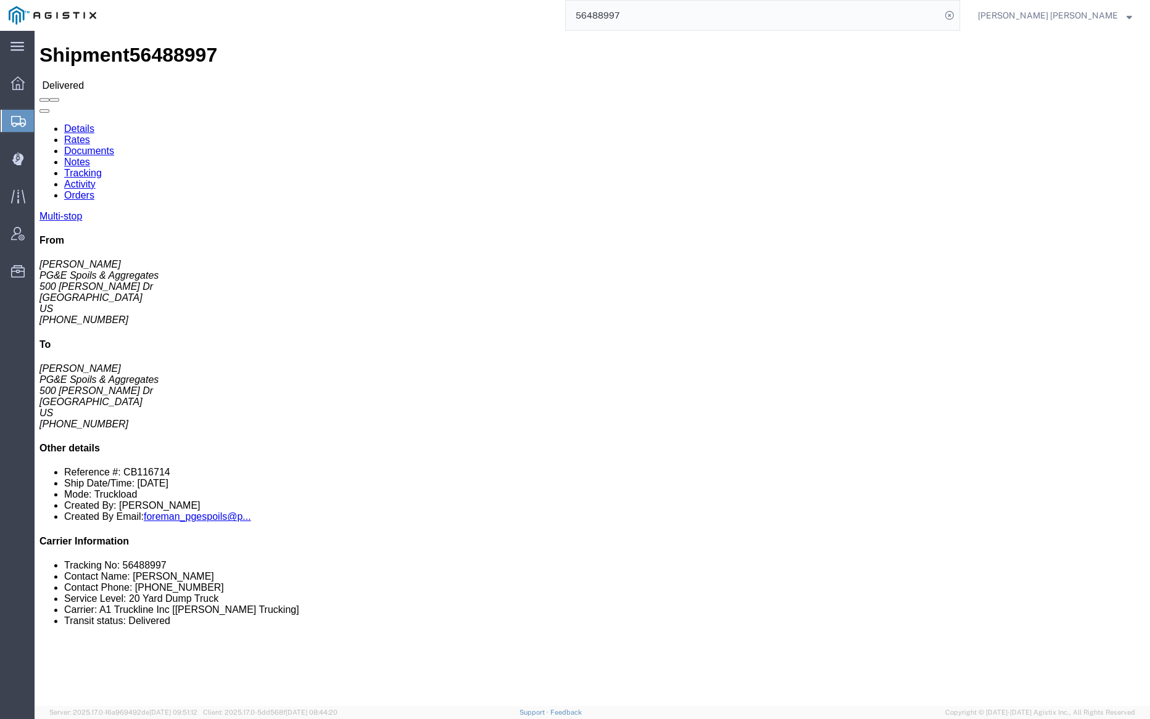
click link "Tracking"
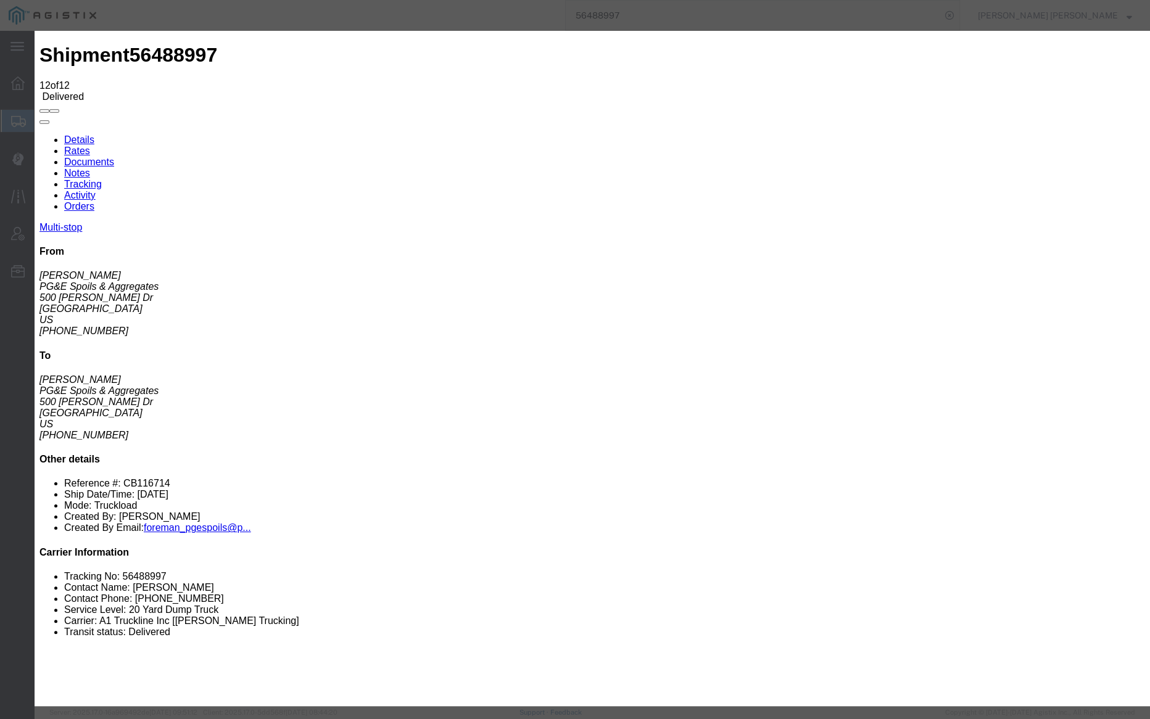
type input "[DATE]"
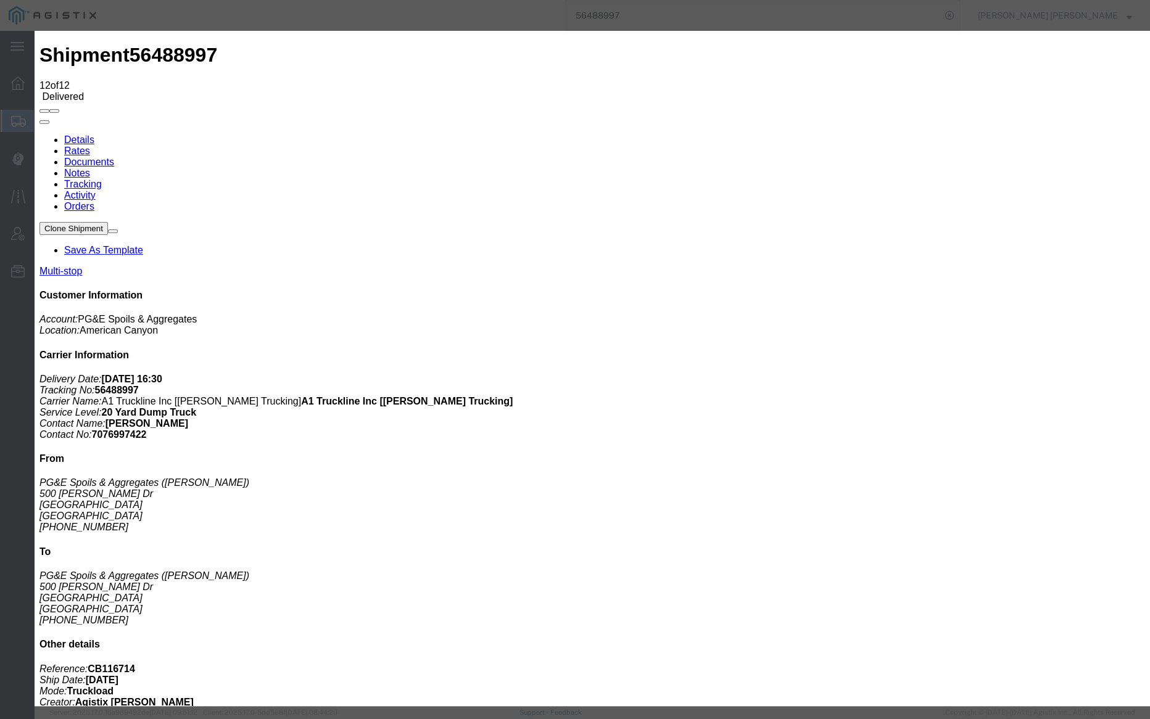
type input "[DATE]"
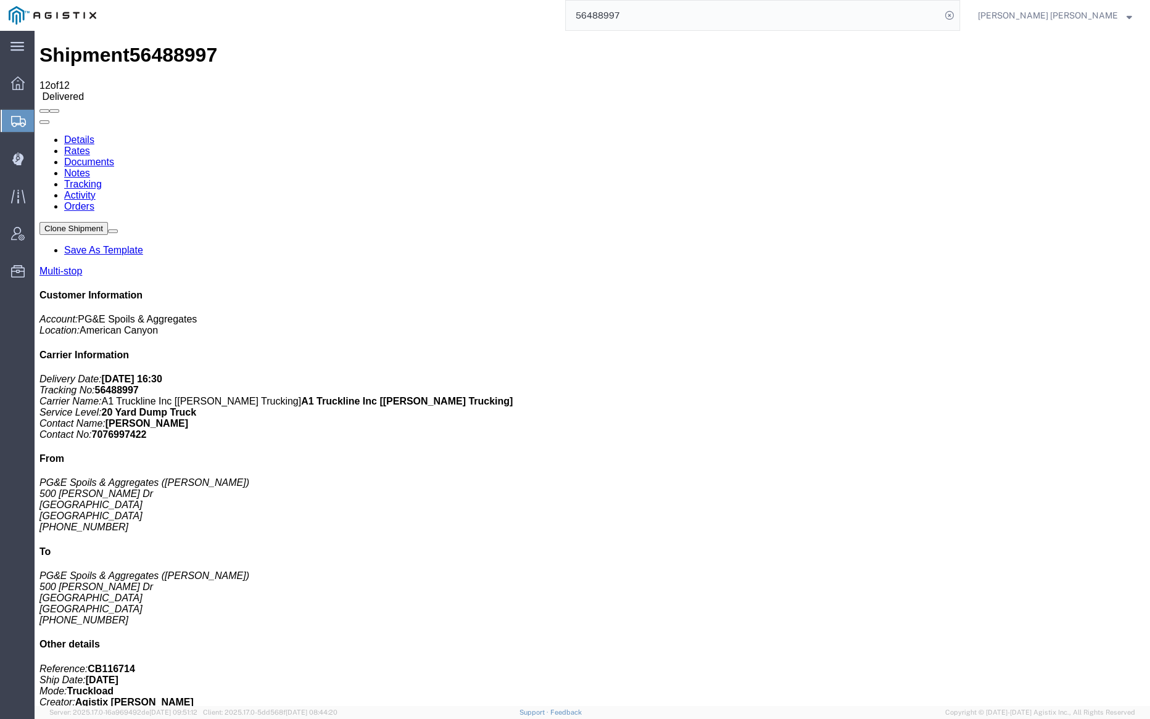
click at [90, 168] on link "Notes" at bounding box center [77, 173] width 26 height 10
click at [114, 157] on link "Documents" at bounding box center [89, 162] width 50 height 10
drag, startPoint x: 118, startPoint y: 208, endPoint x: 252, endPoint y: 19, distance: 231.0
click at [90, 168] on link "Notes" at bounding box center [77, 173] width 26 height 10
click at [102, 179] on link "Tracking" at bounding box center [83, 184] width 38 height 10
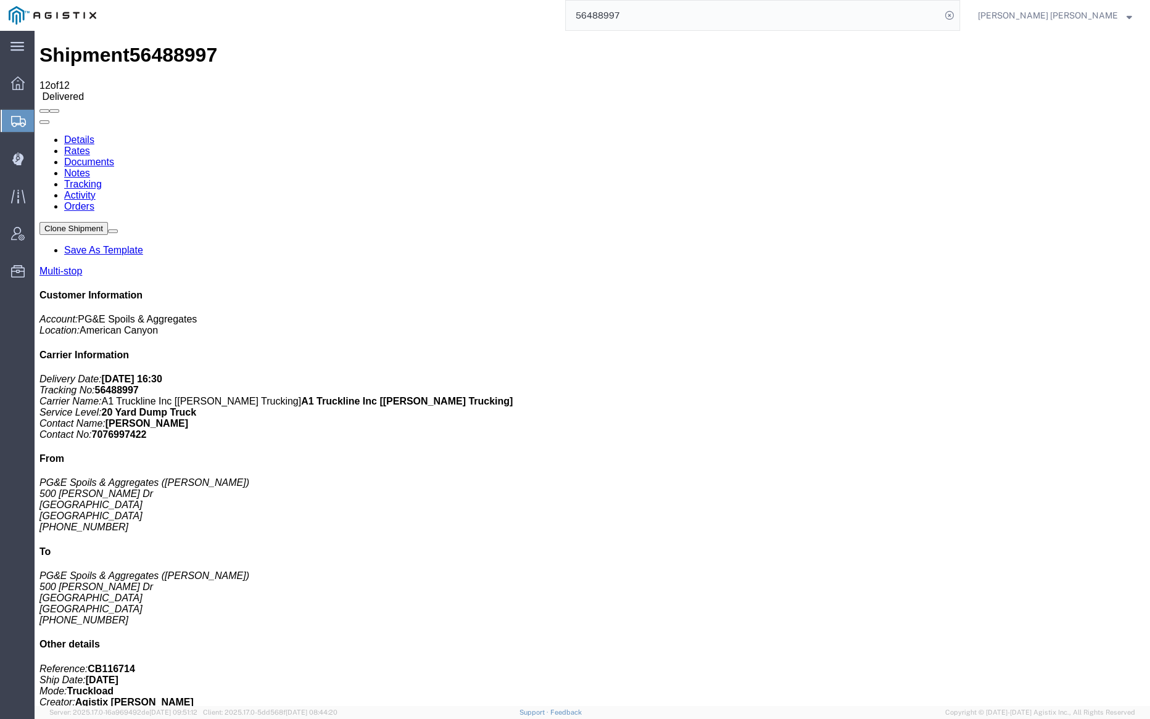
click at [90, 168] on link "Notes" at bounding box center [77, 173] width 26 height 10
click at [102, 179] on link "Tracking" at bounding box center [83, 184] width 38 height 10
checkbox input "false"
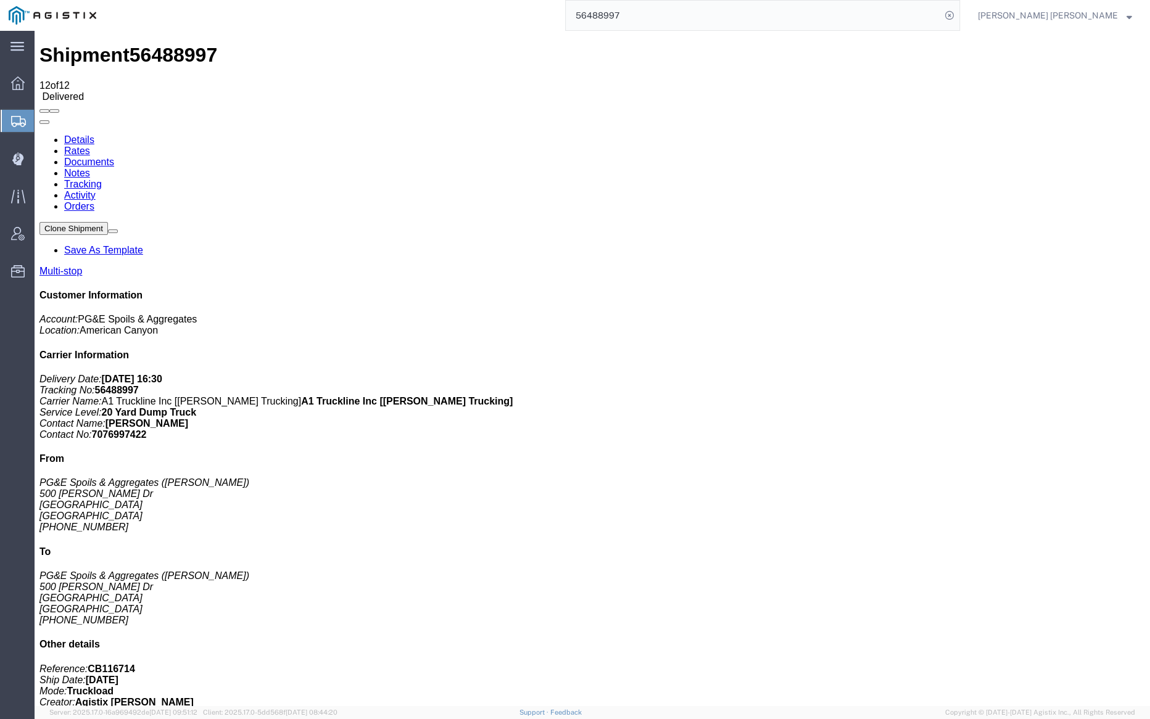
click at [477, 134] on ul "Details Rates Documents Notes Tracking Activity Orders" at bounding box center [591, 173] width 1105 height 78
click at [456, 54] on div "Shipment 56488997 12 of 12 Delivered" at bounding box center [591, 73] width 1105 height 58
